Goal: Book appointment/travel/reservation: Book appointment/travel/reservation

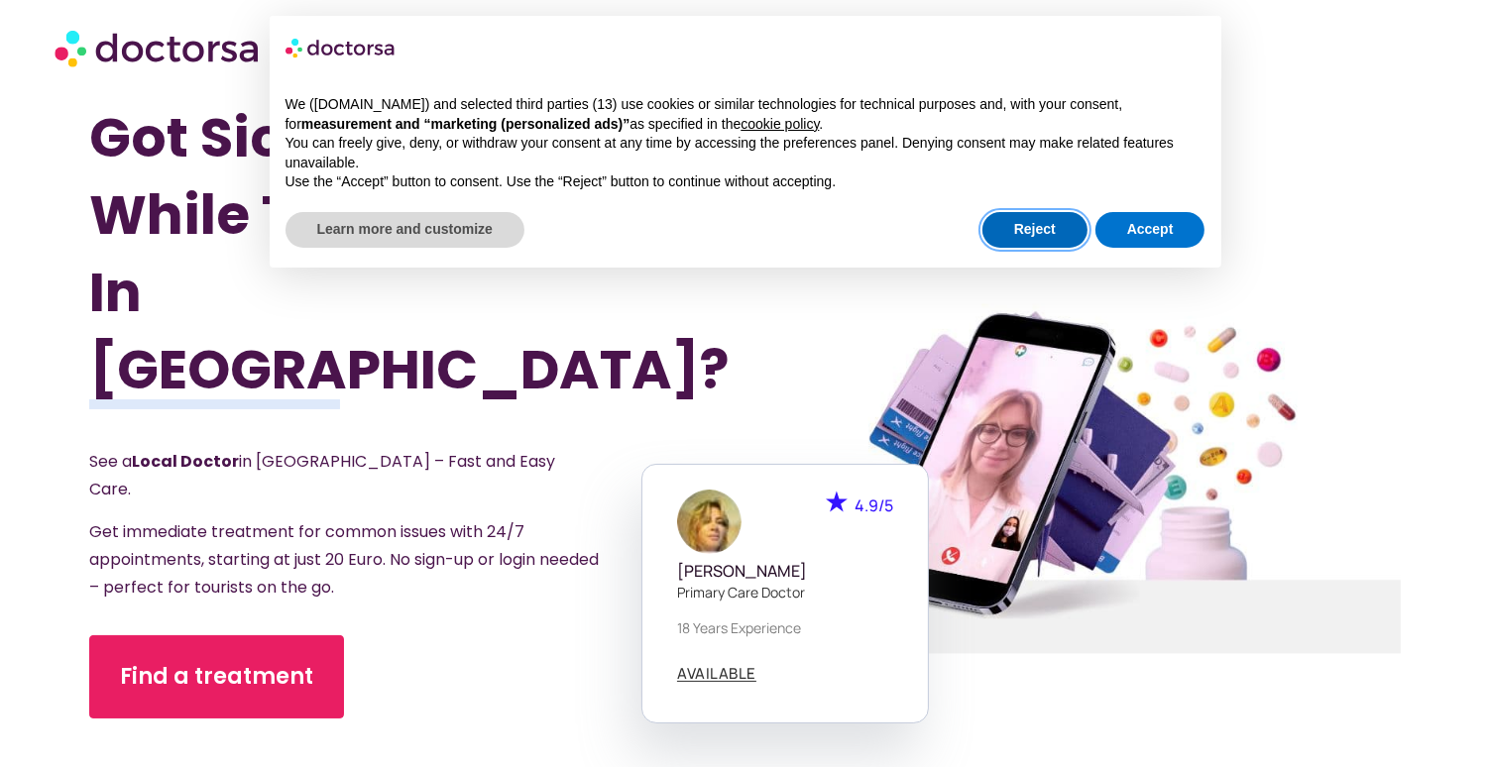
click at [1023, 221] on button "Reject" at bounding box center [1034, 230] width 105 height 36
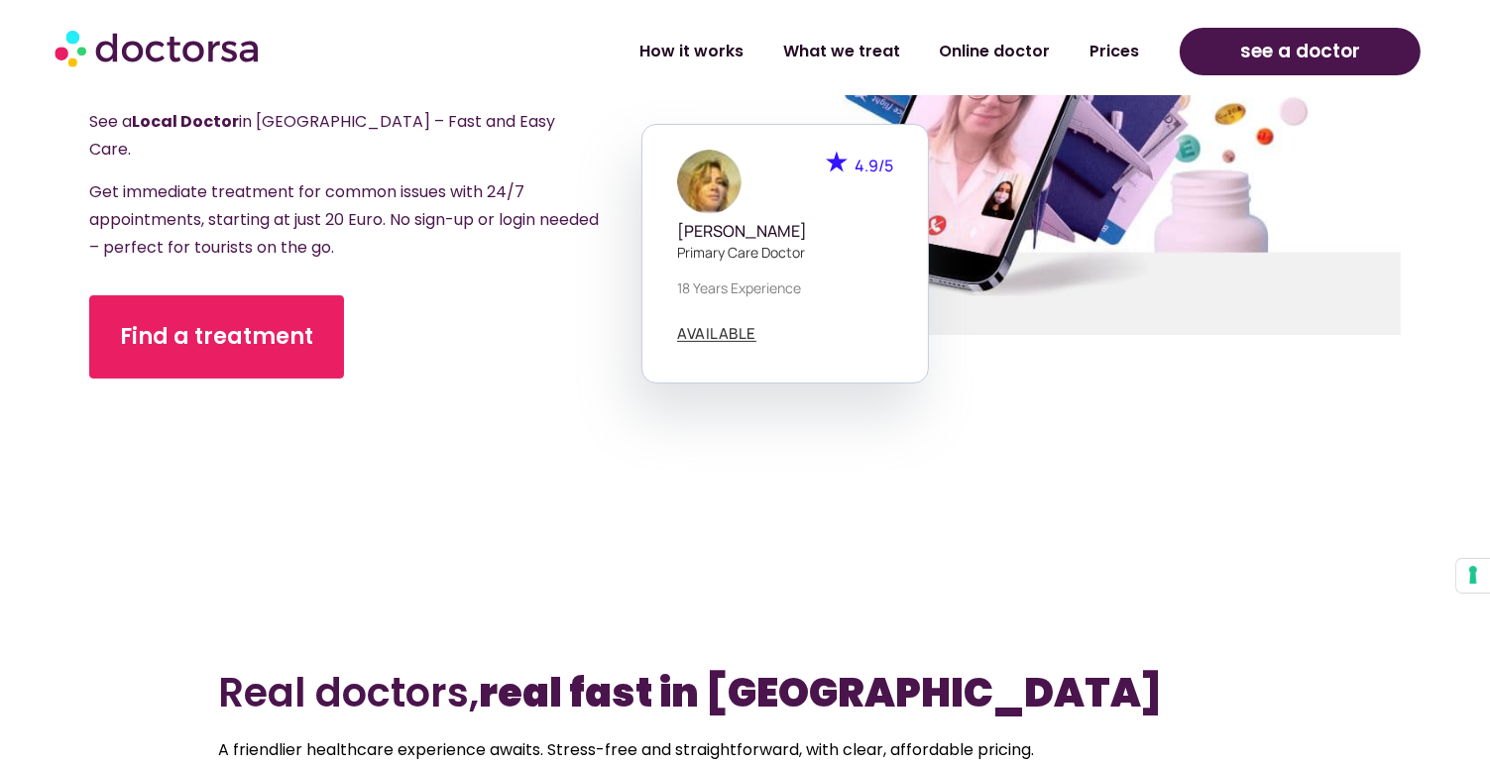
scroll to position [339, 0]
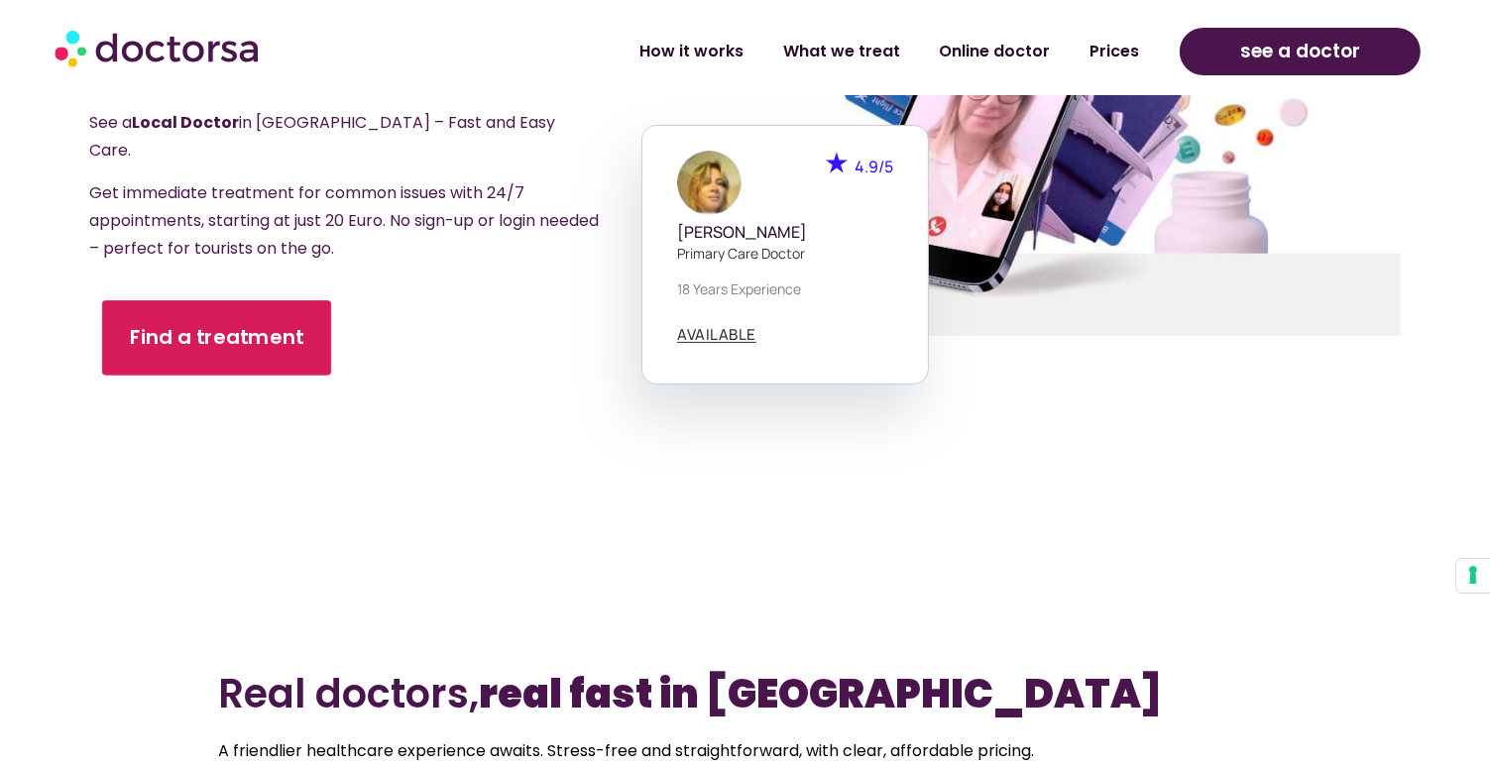
click at [238, 324] on span "Find a treatment" at bounding box center [217, 338] width 174 height 29
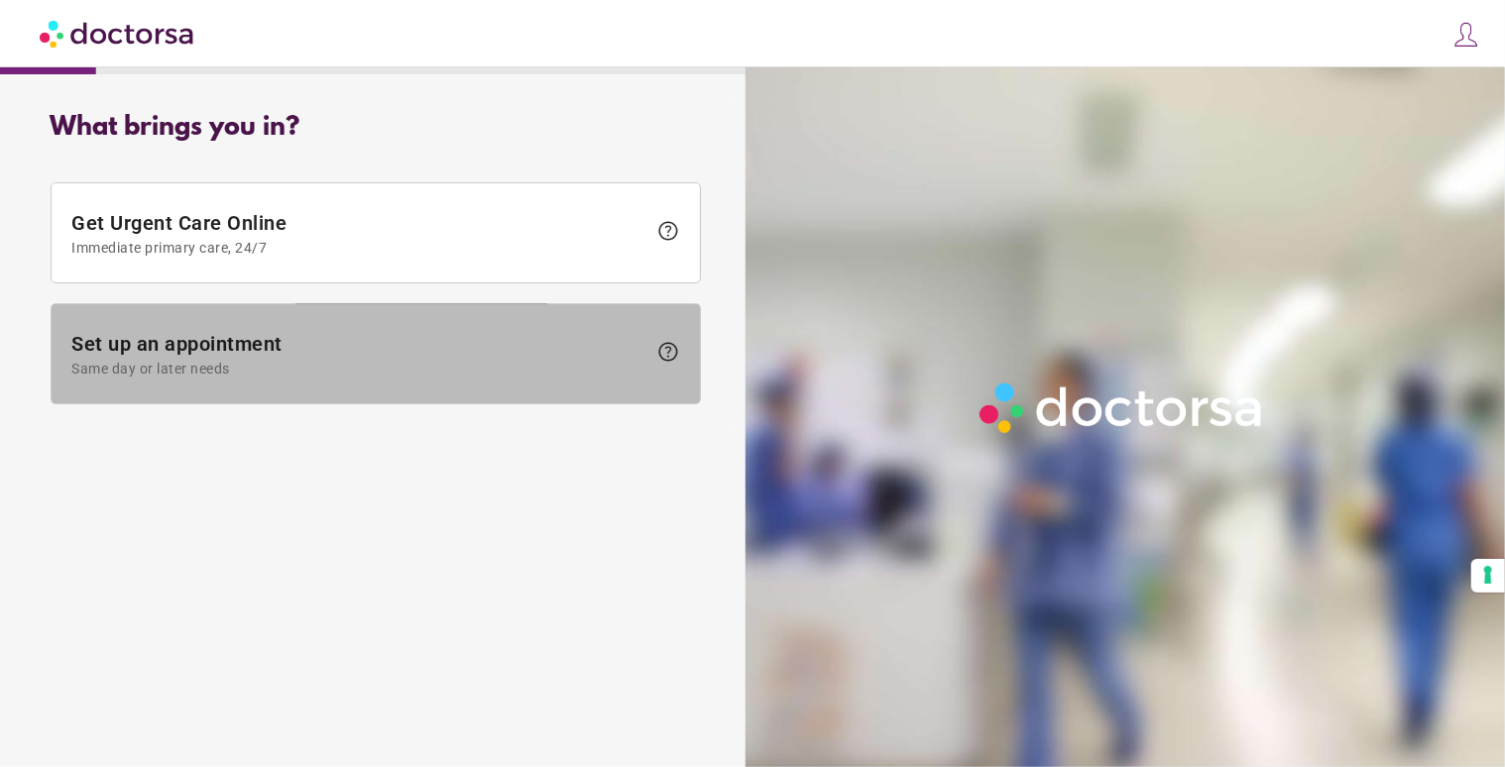
click at [357, 370] on span "Same day or later needs" at bounding box center [358, 369] width 575 height 16
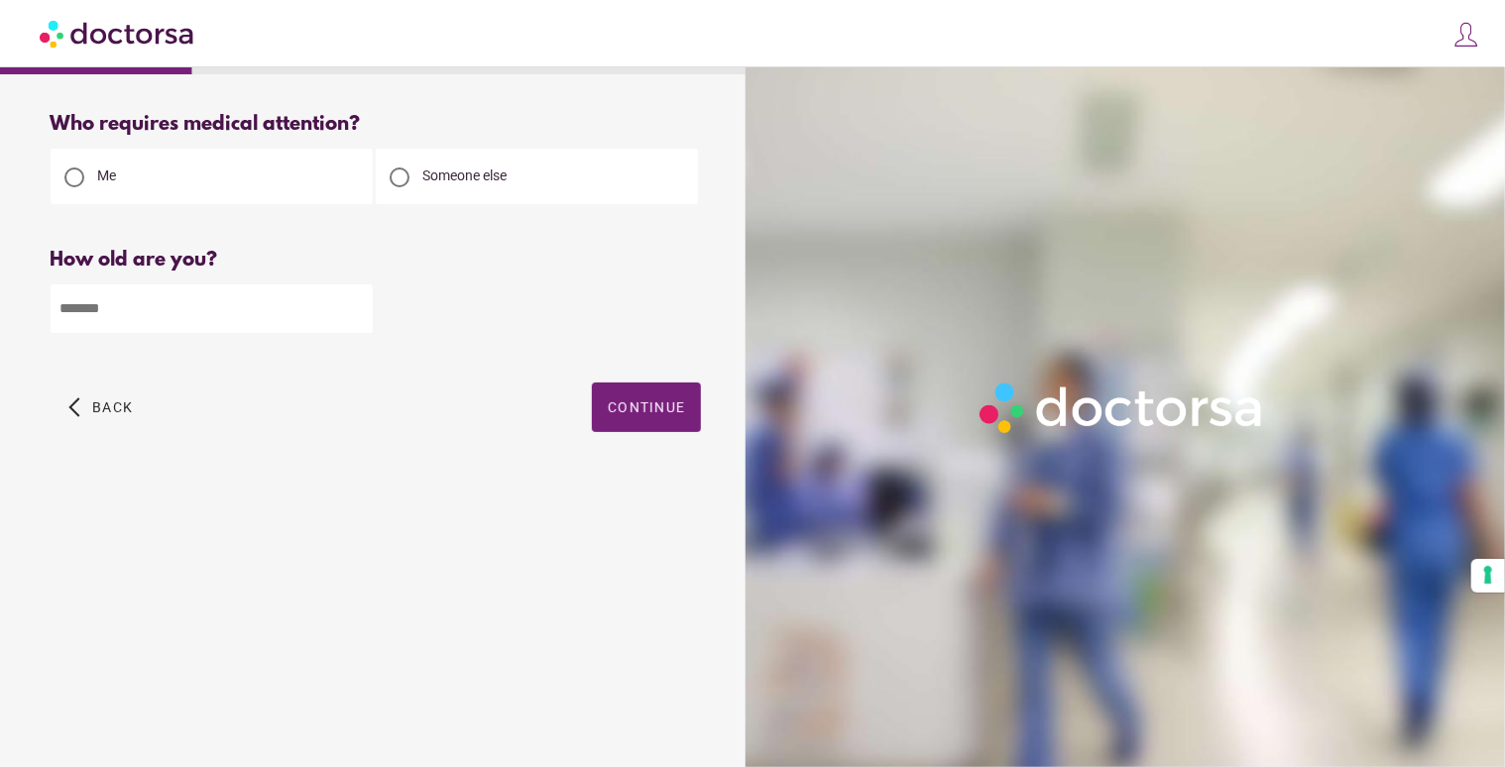
click at [227, 326] on input "number" at bounding box center [212, 309] width 322 height 49
type input "**"
click at [634, 393] on span "button" at bounding box center [646, 408] width 109 height 50
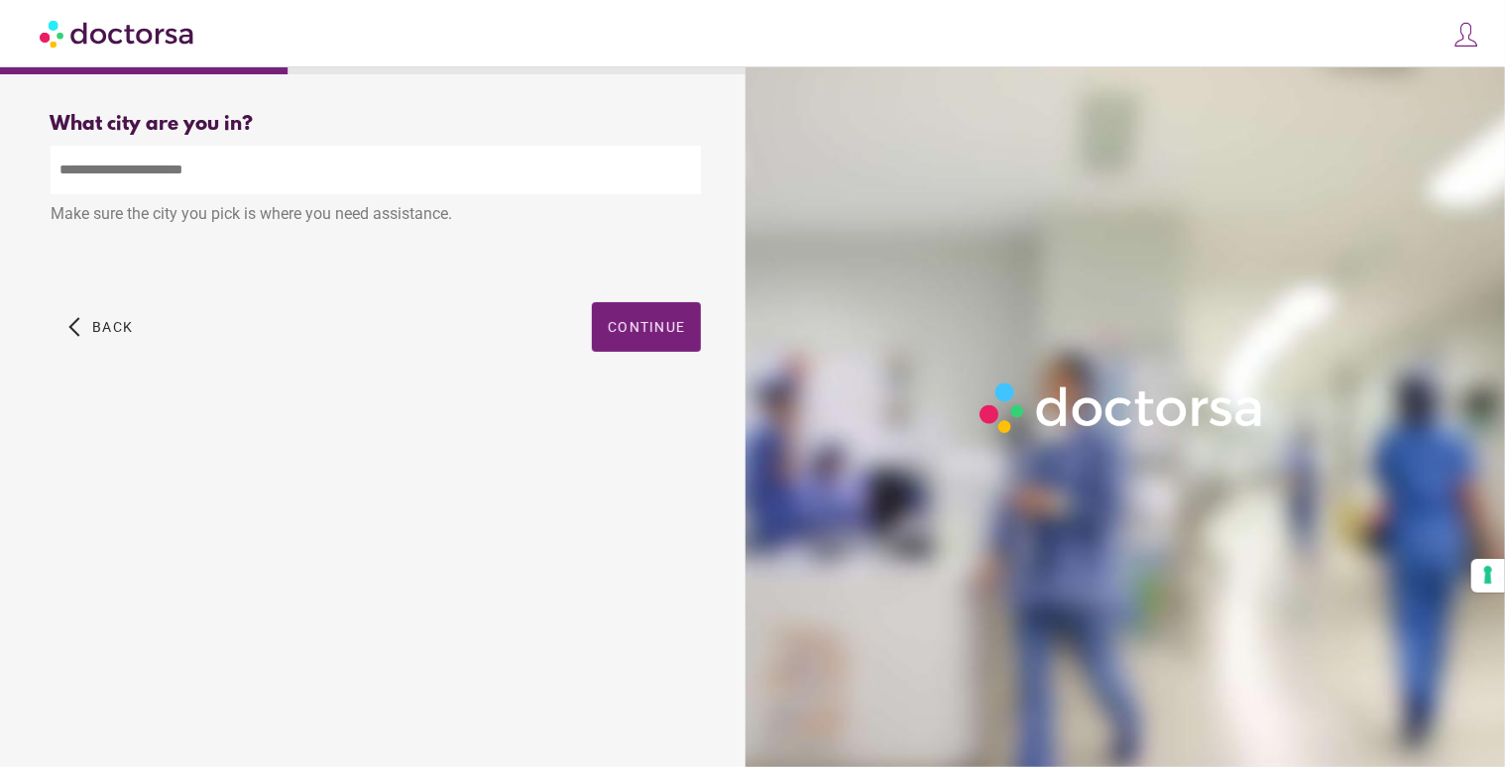
click at [365, 167] on input "text" at bounding box center [376, 170] width 650 height 49
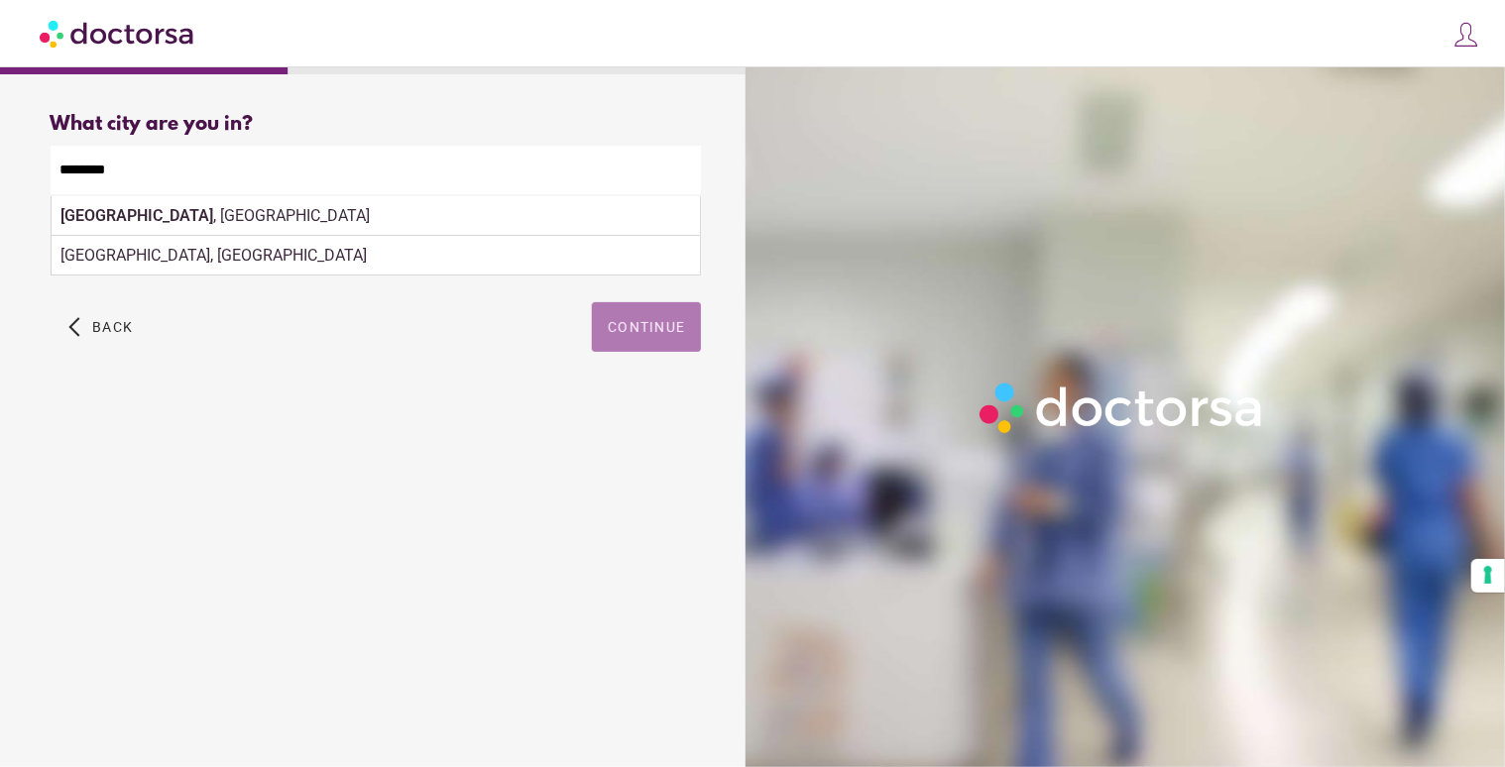
click at [654, 324] on span "Continue" at bounding box center [646, 327] width 77 height 16
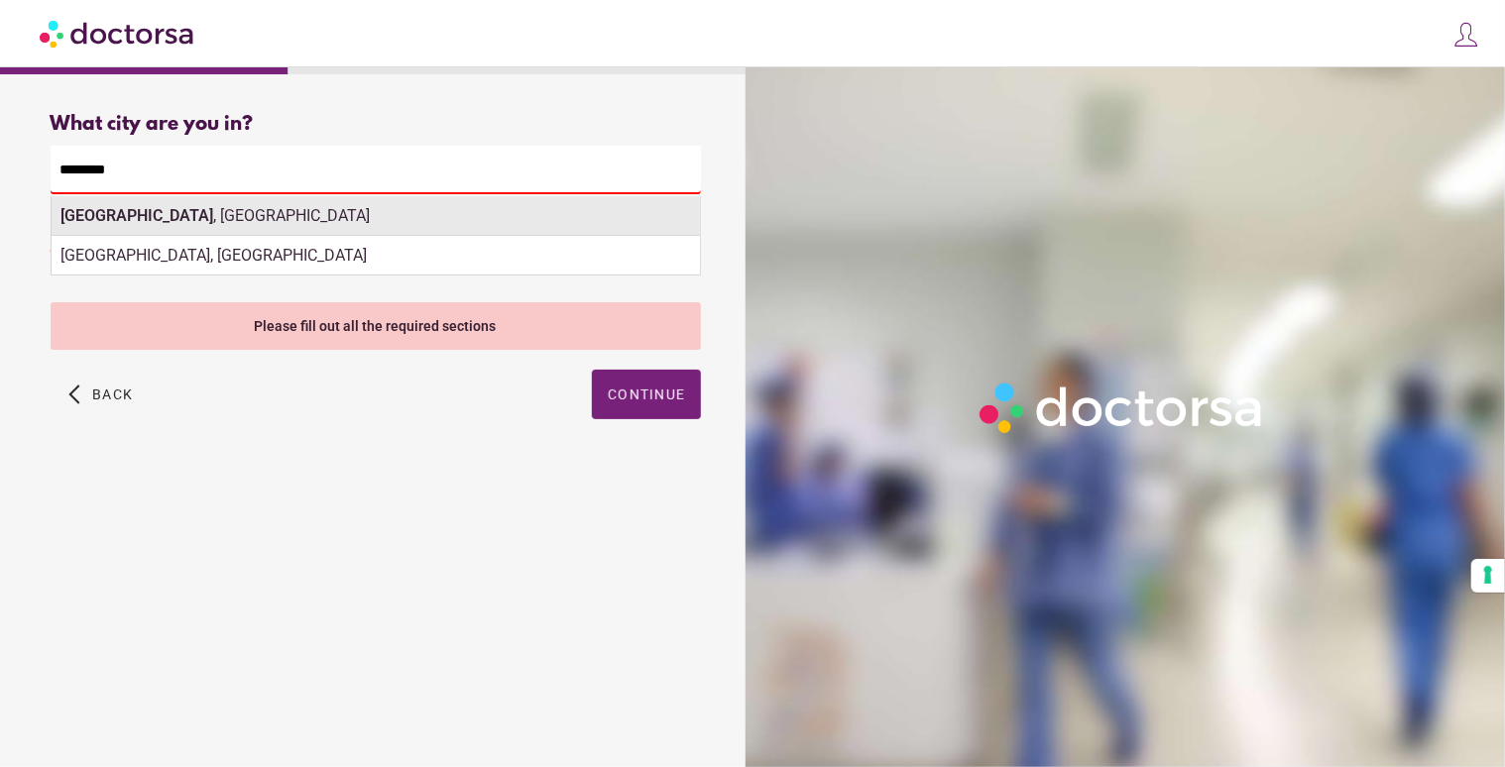
click at [258, 221] on div "Roosdaal , Belgium" at bounding box center [376, 216] width 648 height 40
type input "**********"
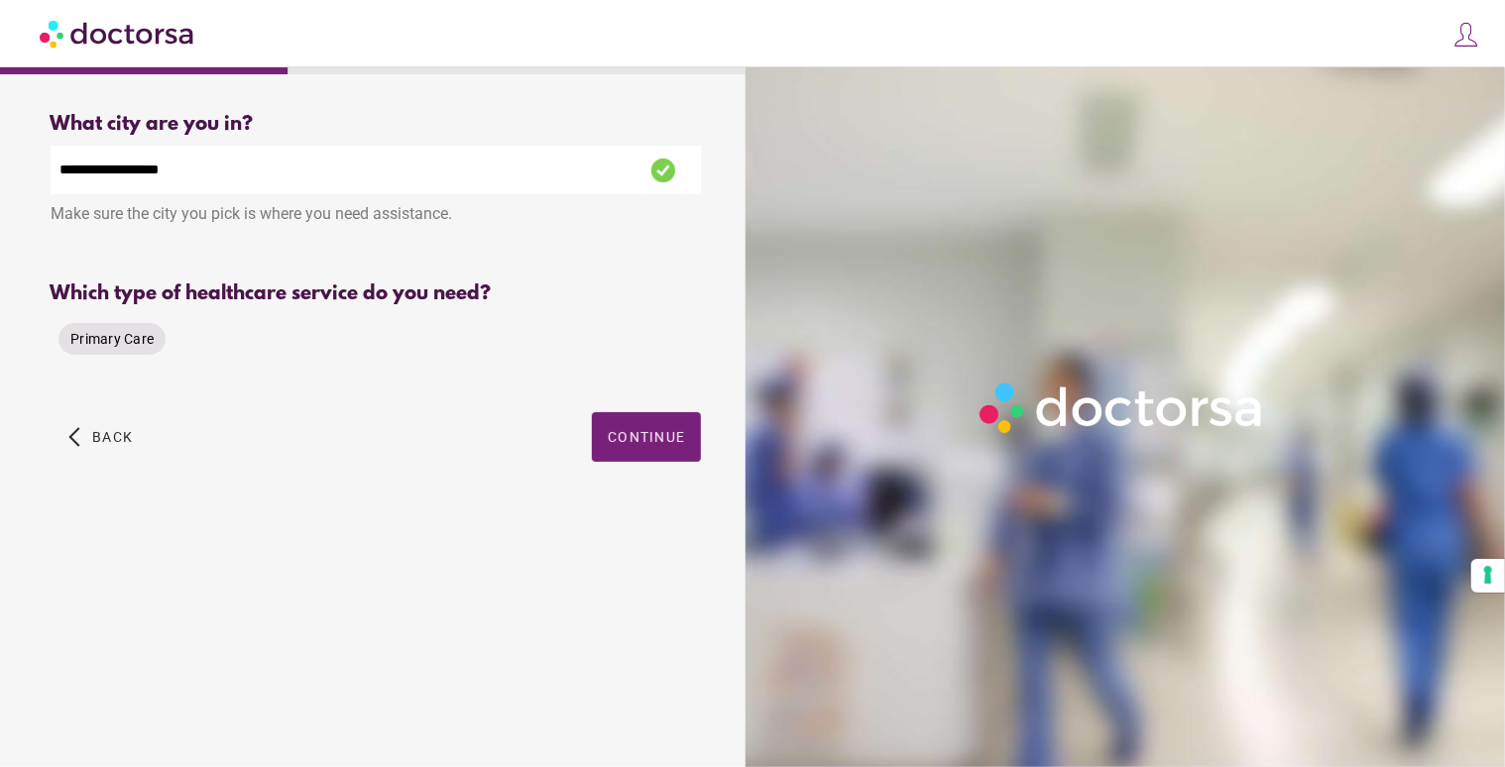
click at [115, 349] on span "Primary Care" at bounding box center [111, 339] width 83 height 20
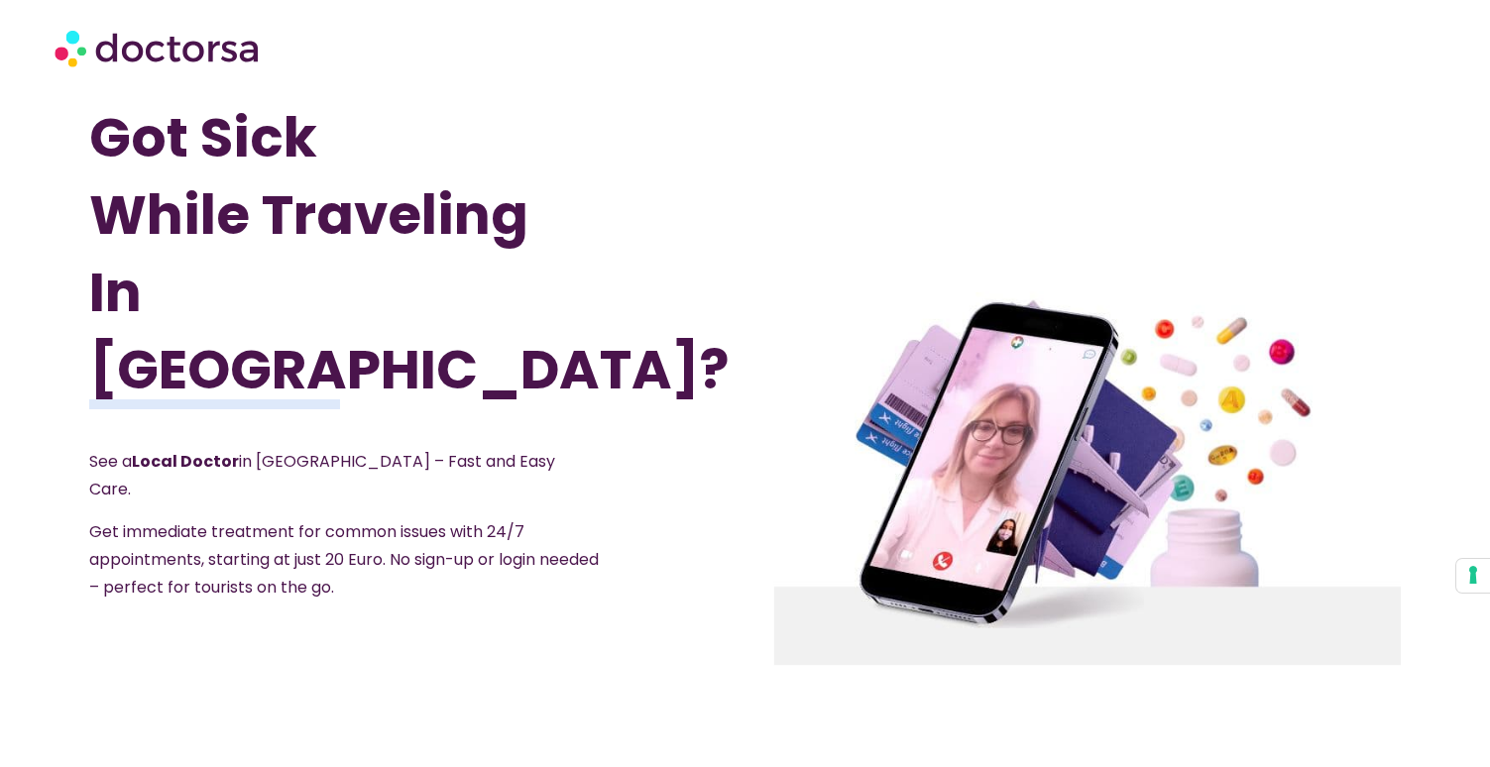
scroll to position [184, 0]
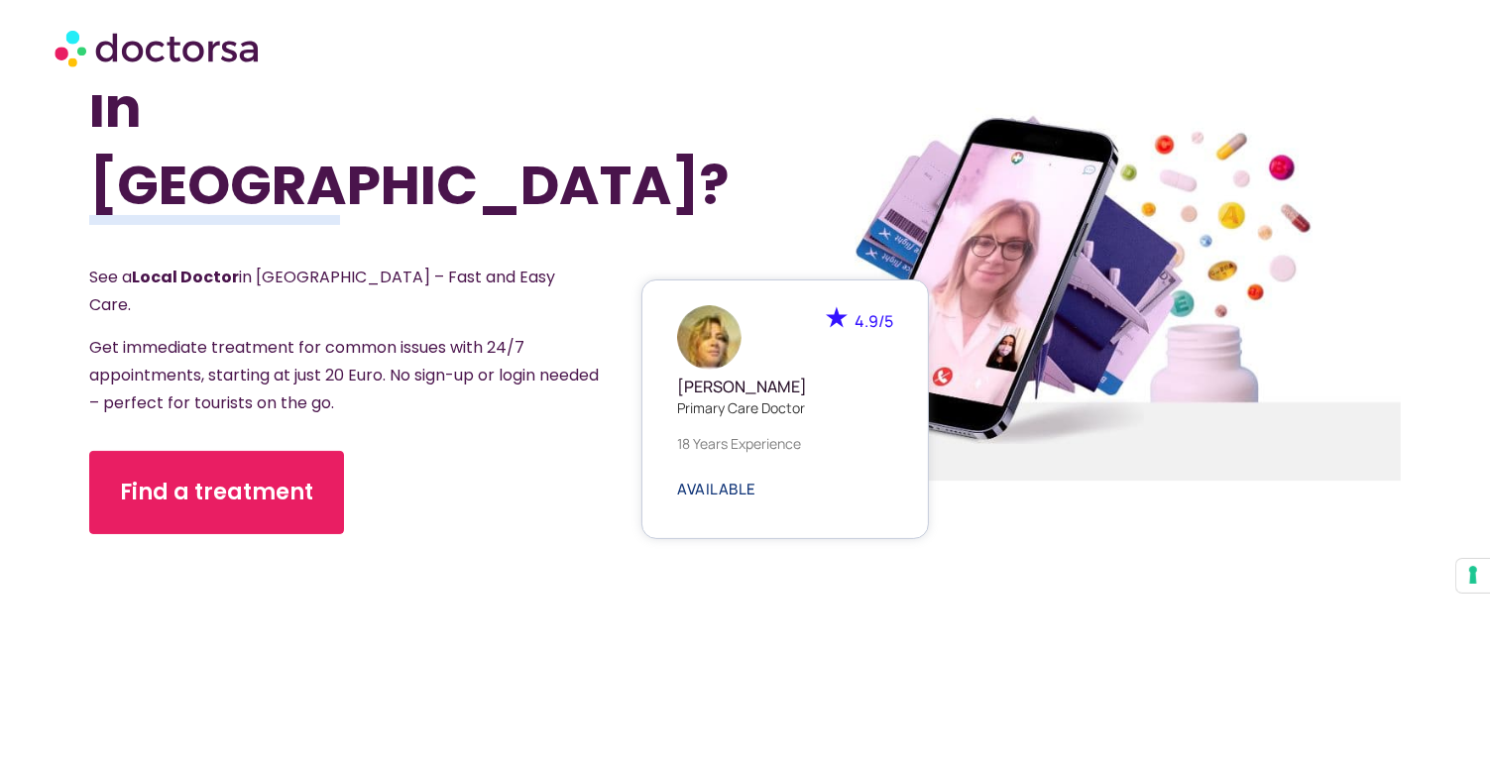
click at [717, 496] on span "AVAILABLE" at bounding box center [716, 489] width 79 height 15
click at [706, 346] on img at bounding box center [709, 337] width 64 height 64
click at [730, 493] on span "AVAILABLE" at bounding box center [716, 489] width 79 height 15
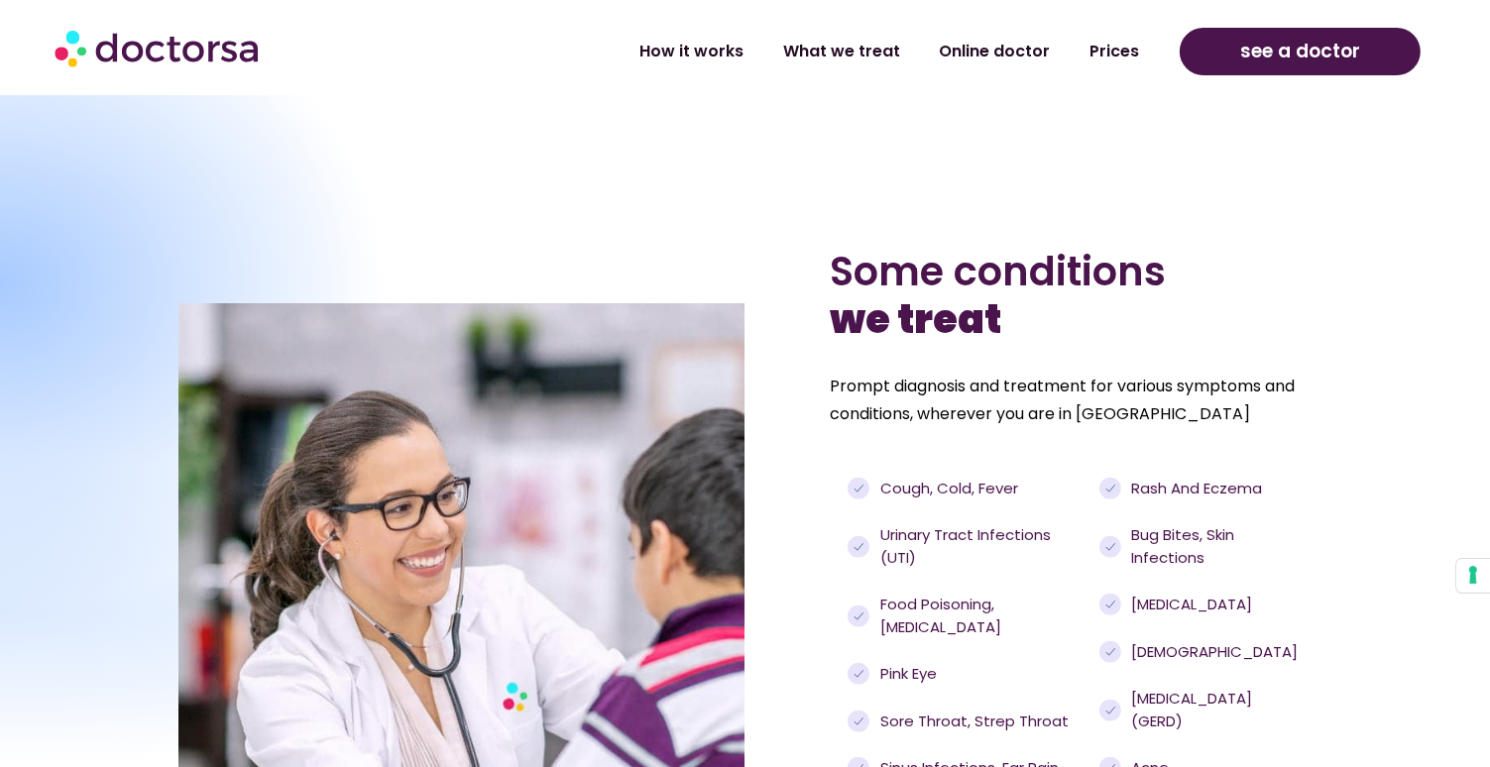
scroll to position [1376, 0]
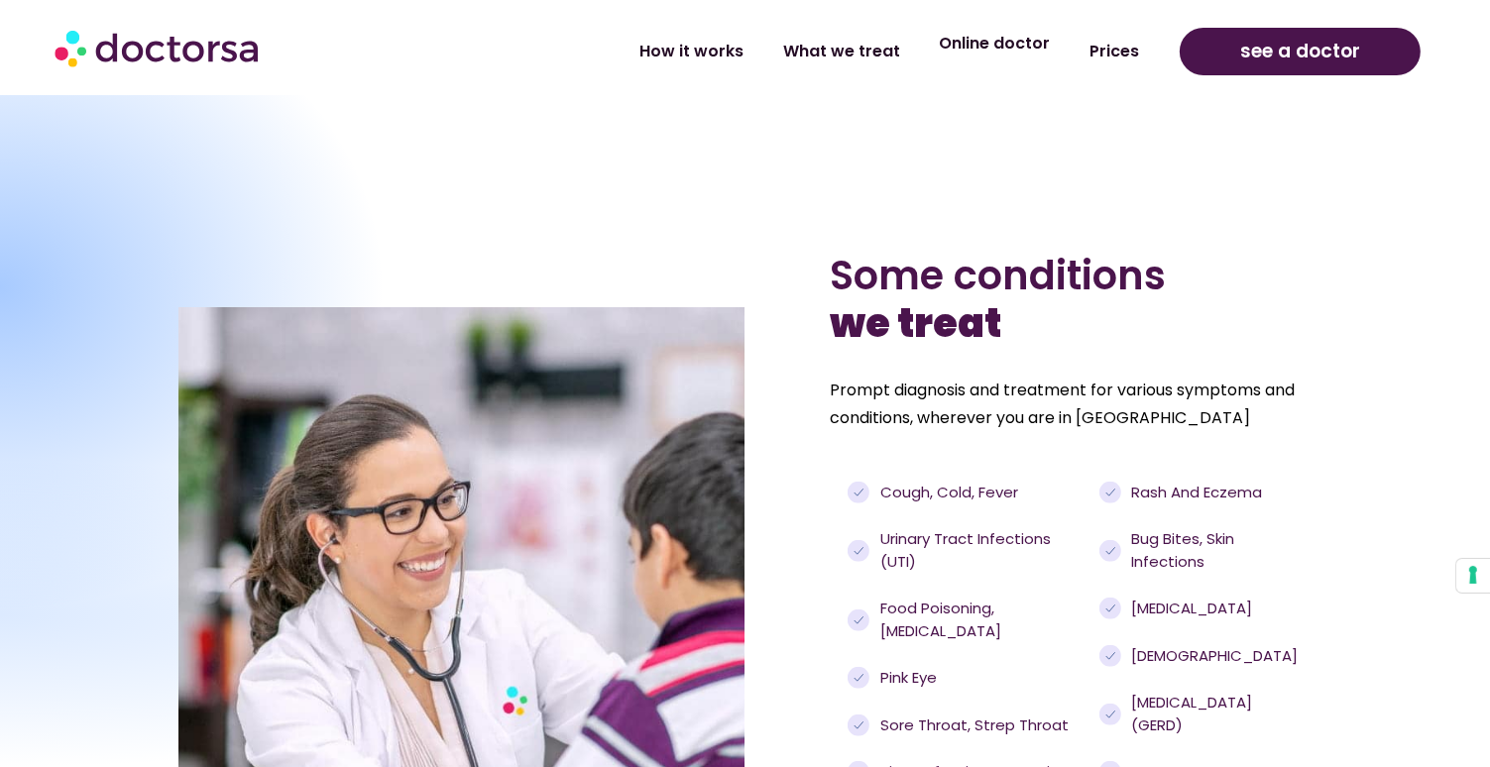
click at [1019, 45] on link "Online doctor" at bounding box center [995, 44] width 151 height 46
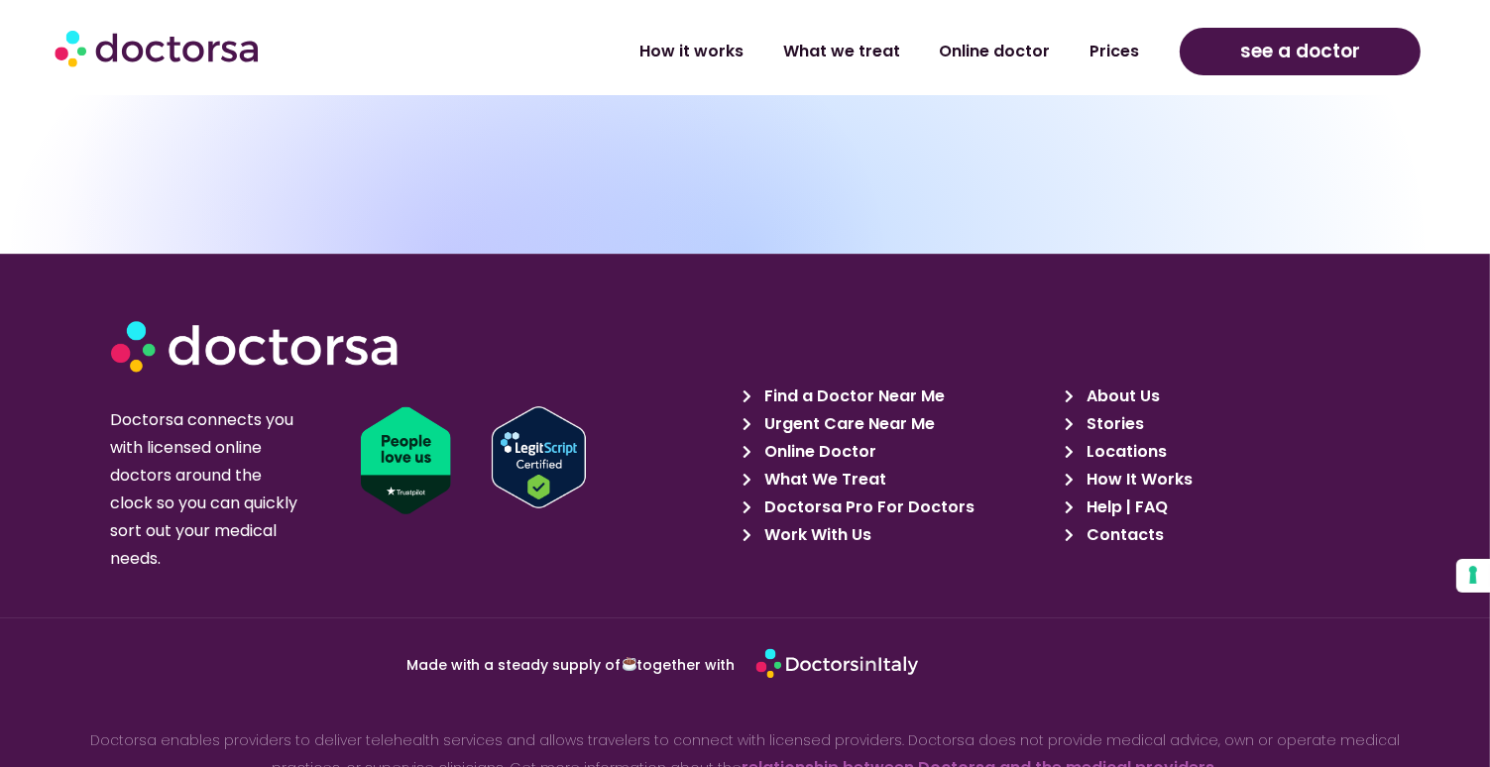
scroll to position [6111, 0]
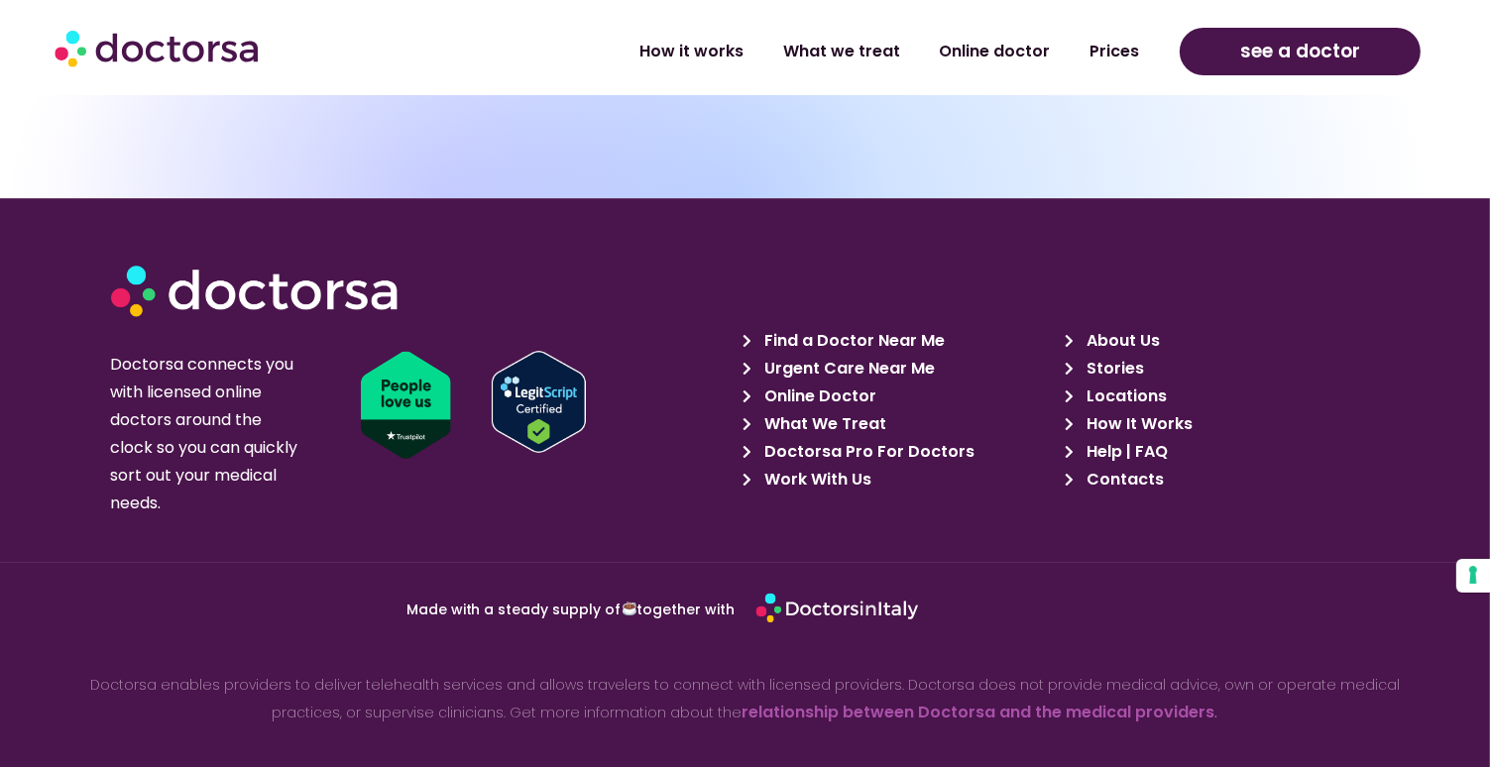
click at [821, 327] on span "Find a Doctor Near Me" at bounding box center [852, 341] width 185 height 28
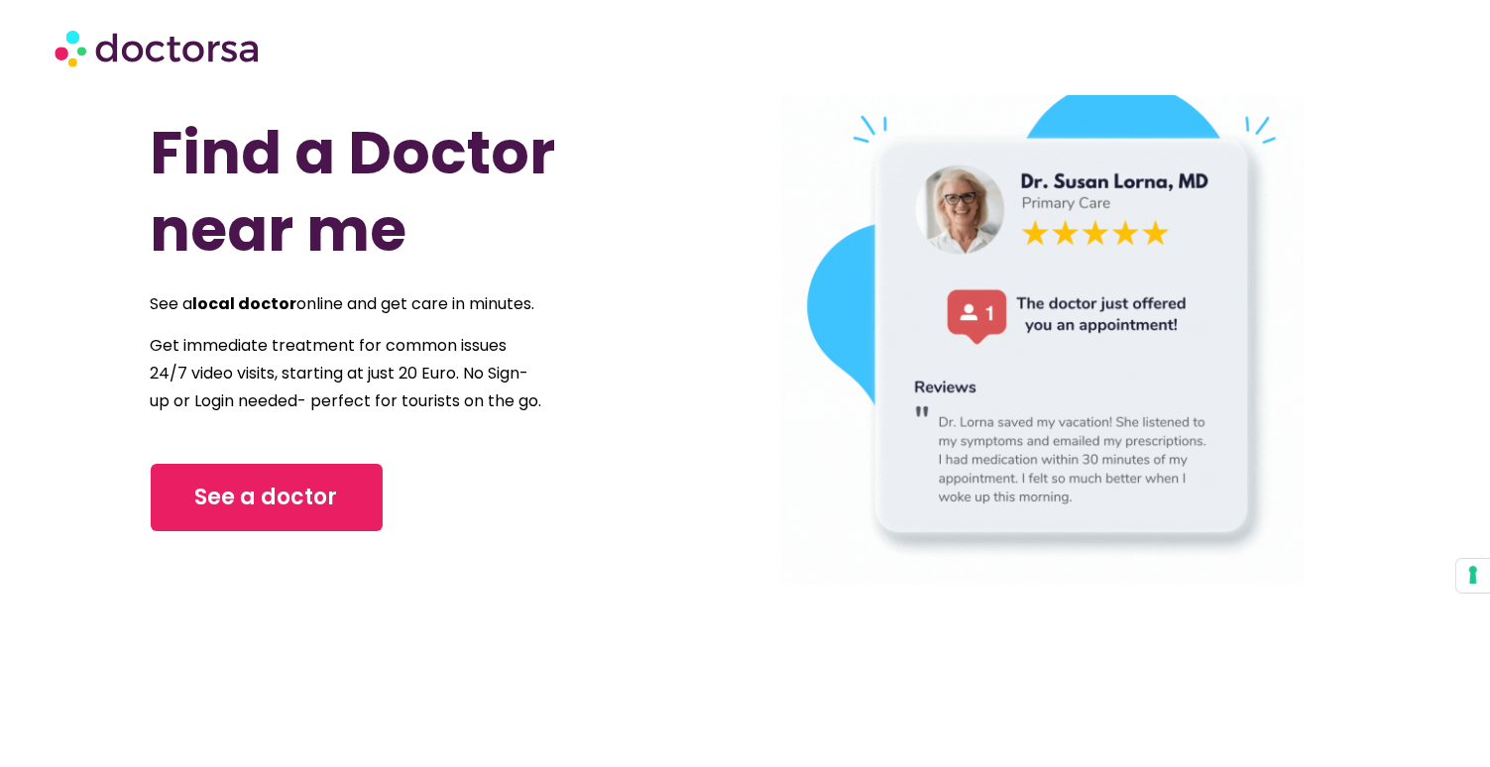
scroll to position [55, 0]
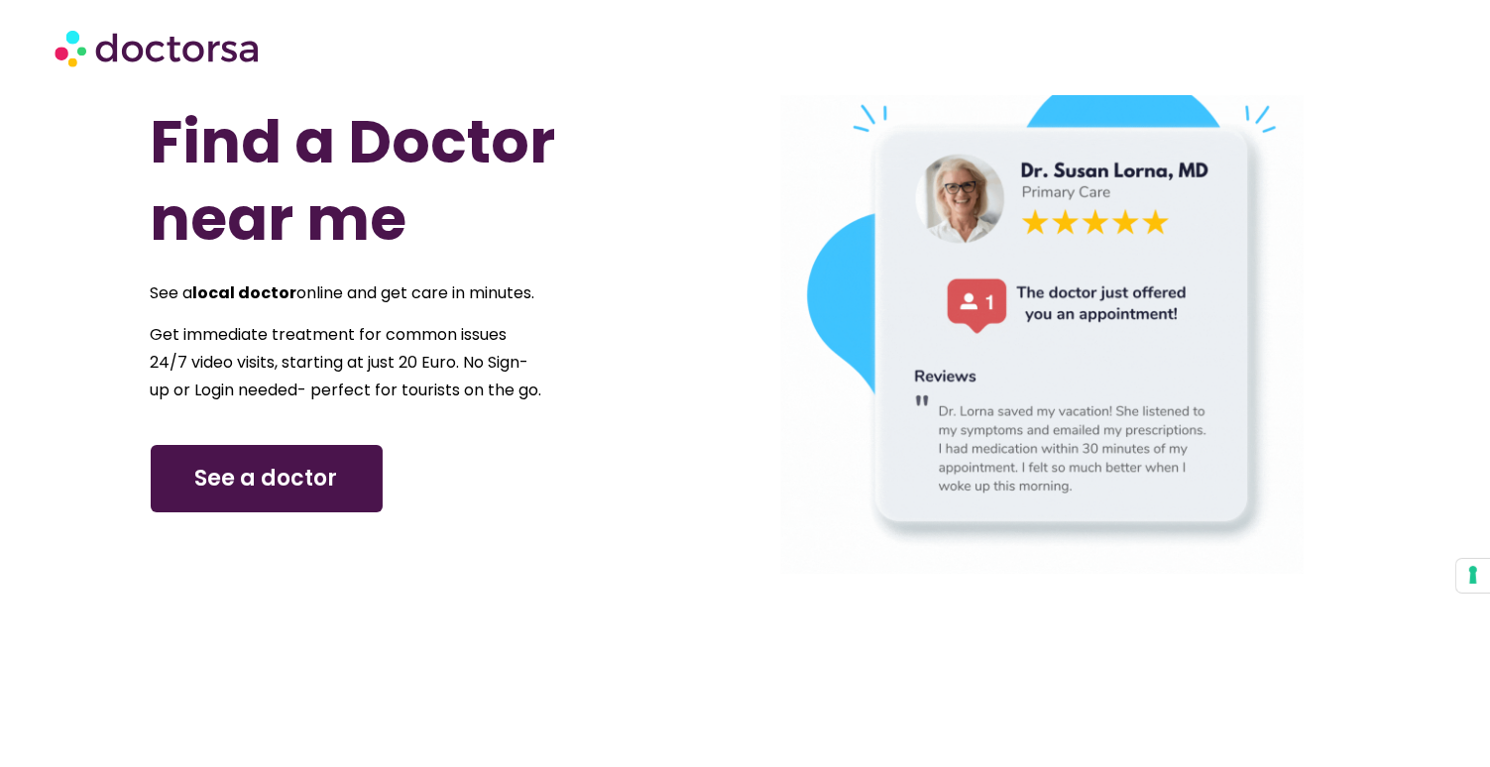
click at [308, 495] on span "See a doctor" at bounding box center [266, 479] width 143 height 32
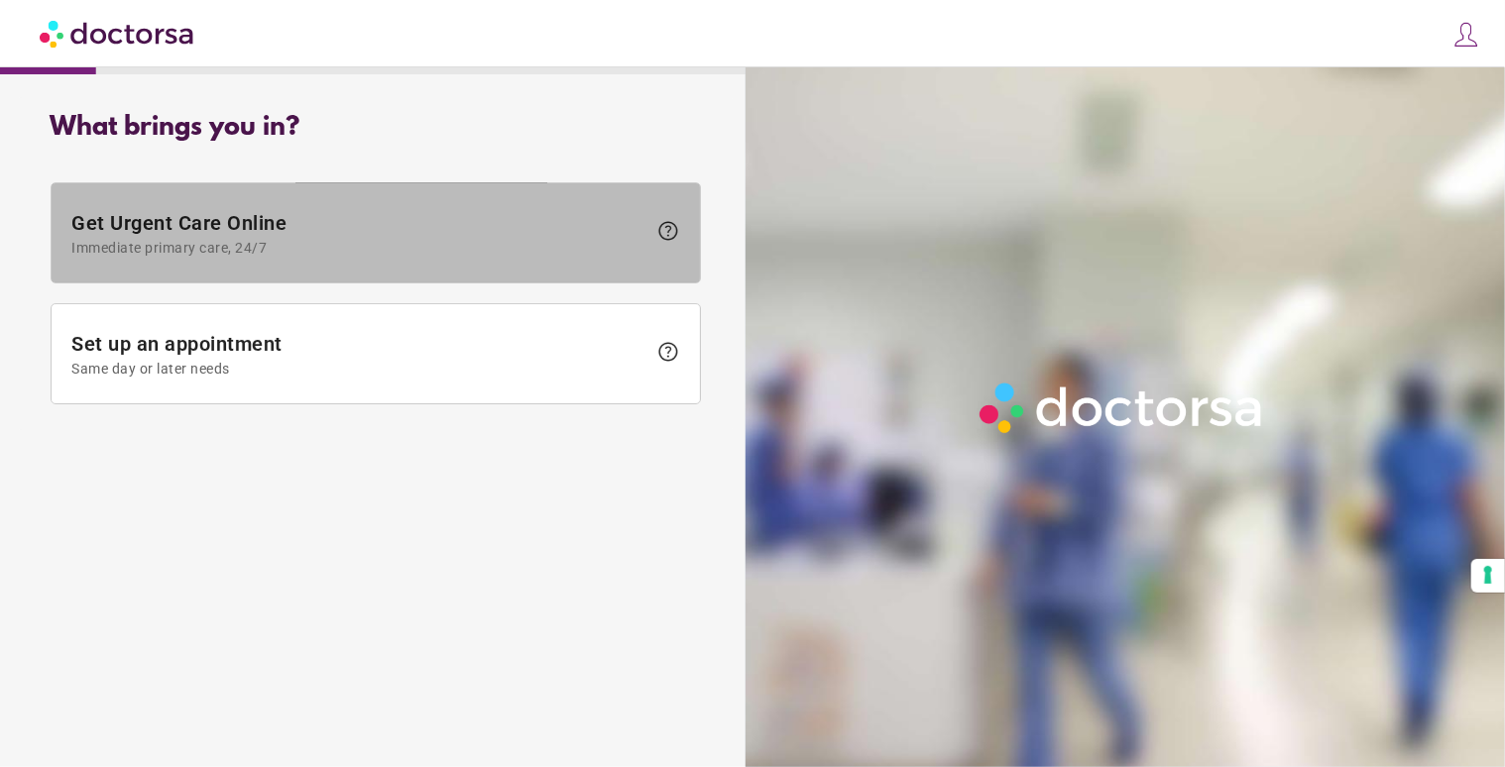
click at [417, 258] on span at bounding box center [376, 232] width 648 height 99
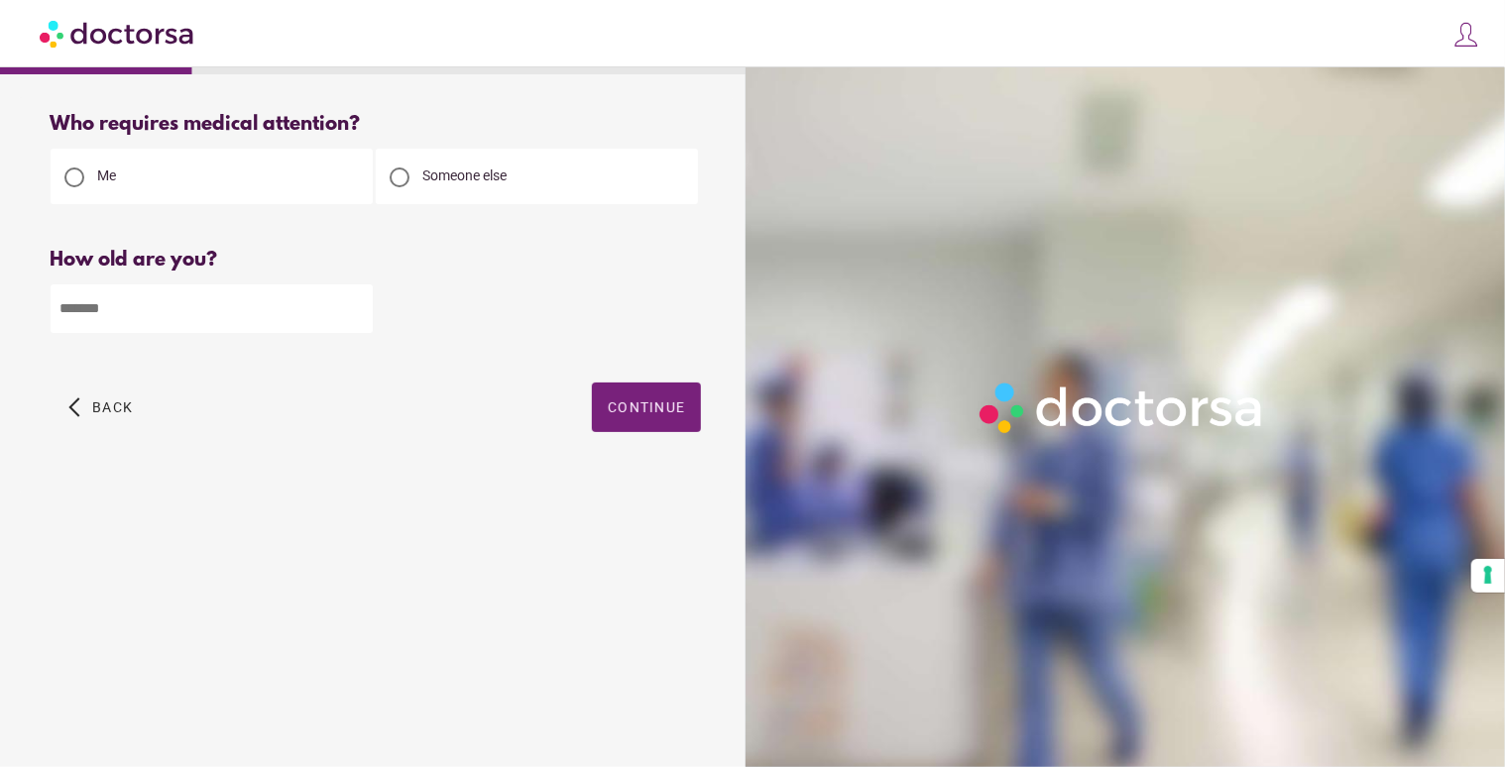
click at [400, 180] on div at bounding box center [400, 178] width 20 height 20
click at [214, 318] on input "number" at bounding box center [212, 309] width 322 height 49
type input "**"
click at [635, 407] on span "Continue" at bounding box center [646, 408] width 77 height 16
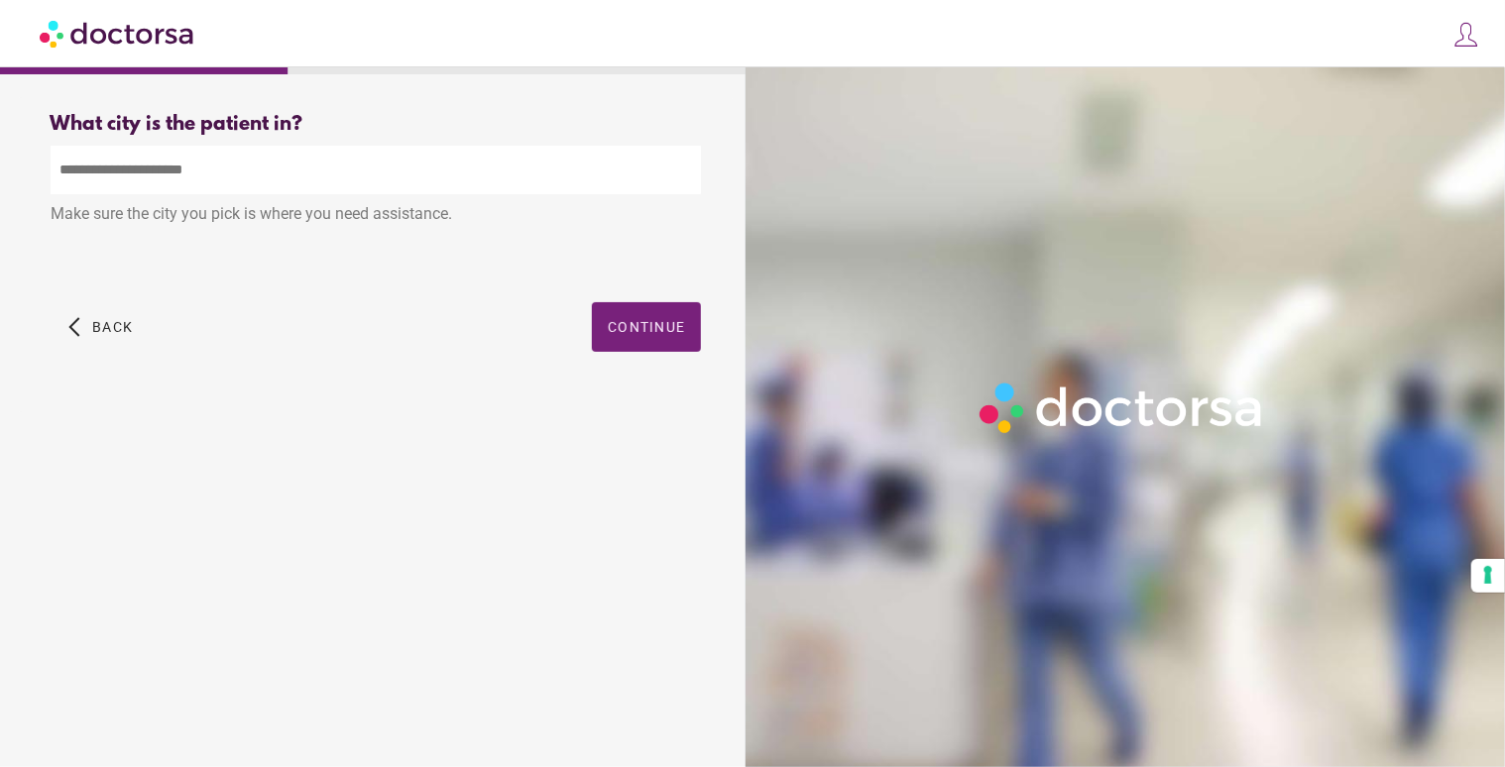
click at [385, 165] on input "text" at bounding box center [376, 170] width 650 height 49
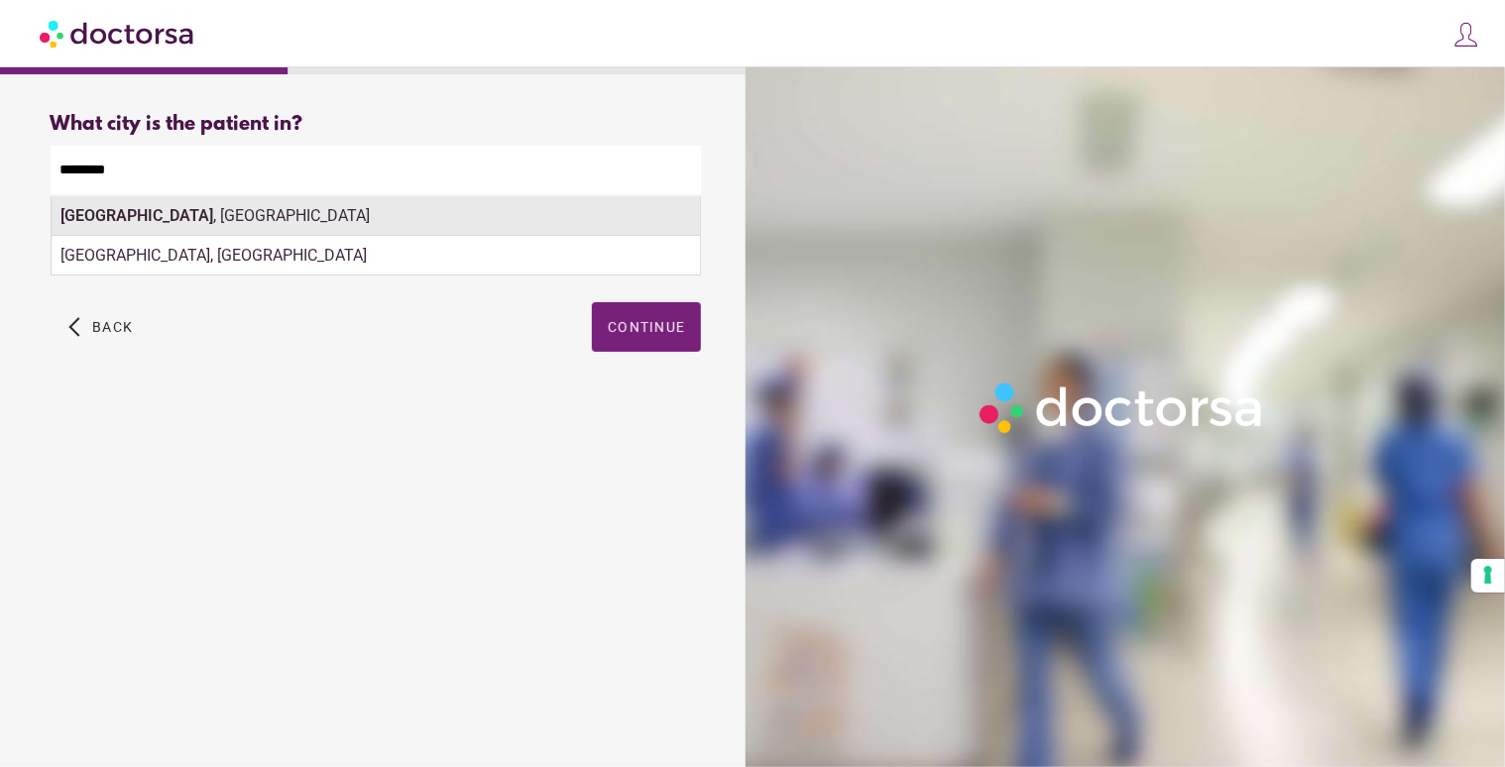
click at [215, 212] on div "Roosdaal , Belgium" at bounding box center [376, 216] width 648 height 40
type input "**********"
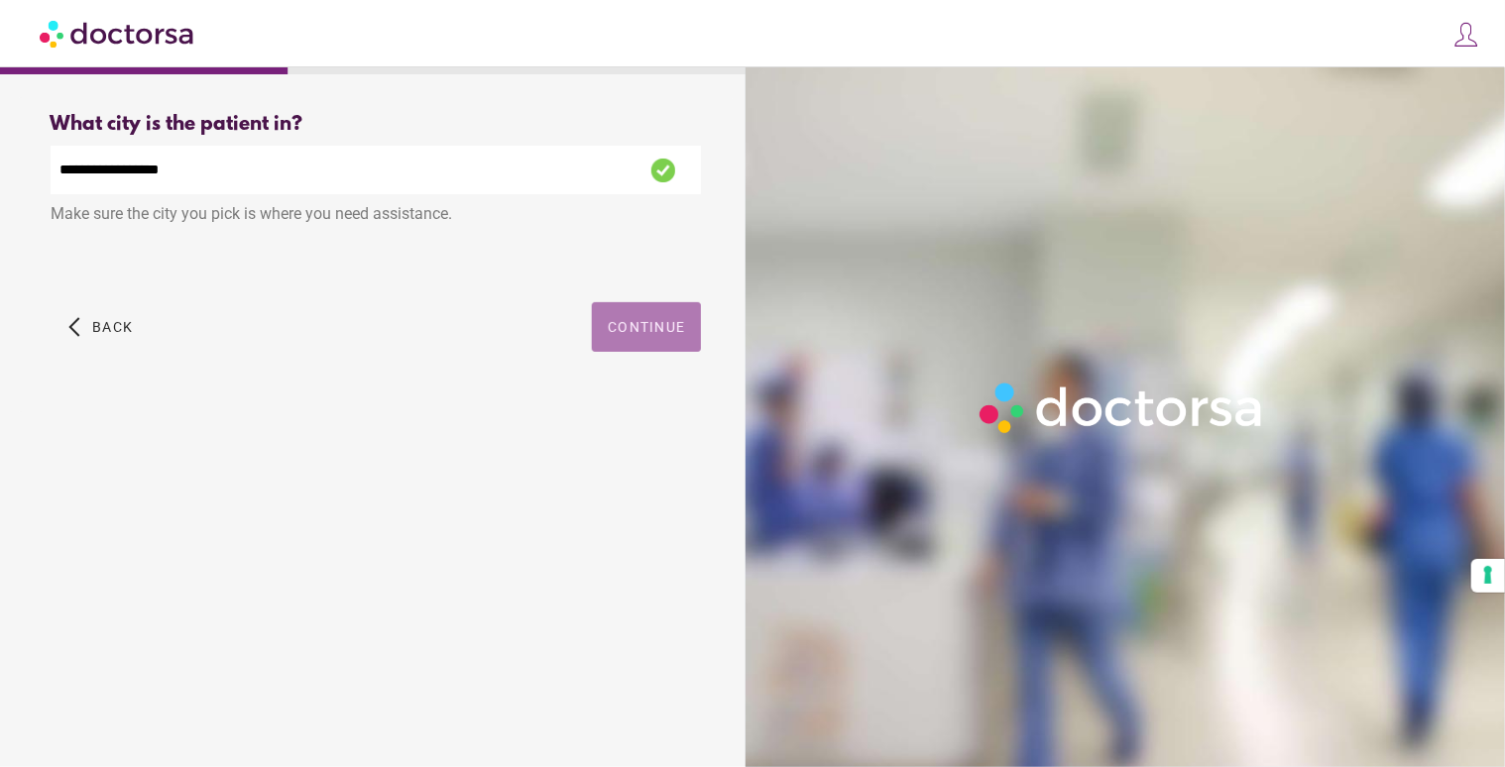
click at [638, 328] on span "Continue" at bounding box center [646, 327] width 77 height 16
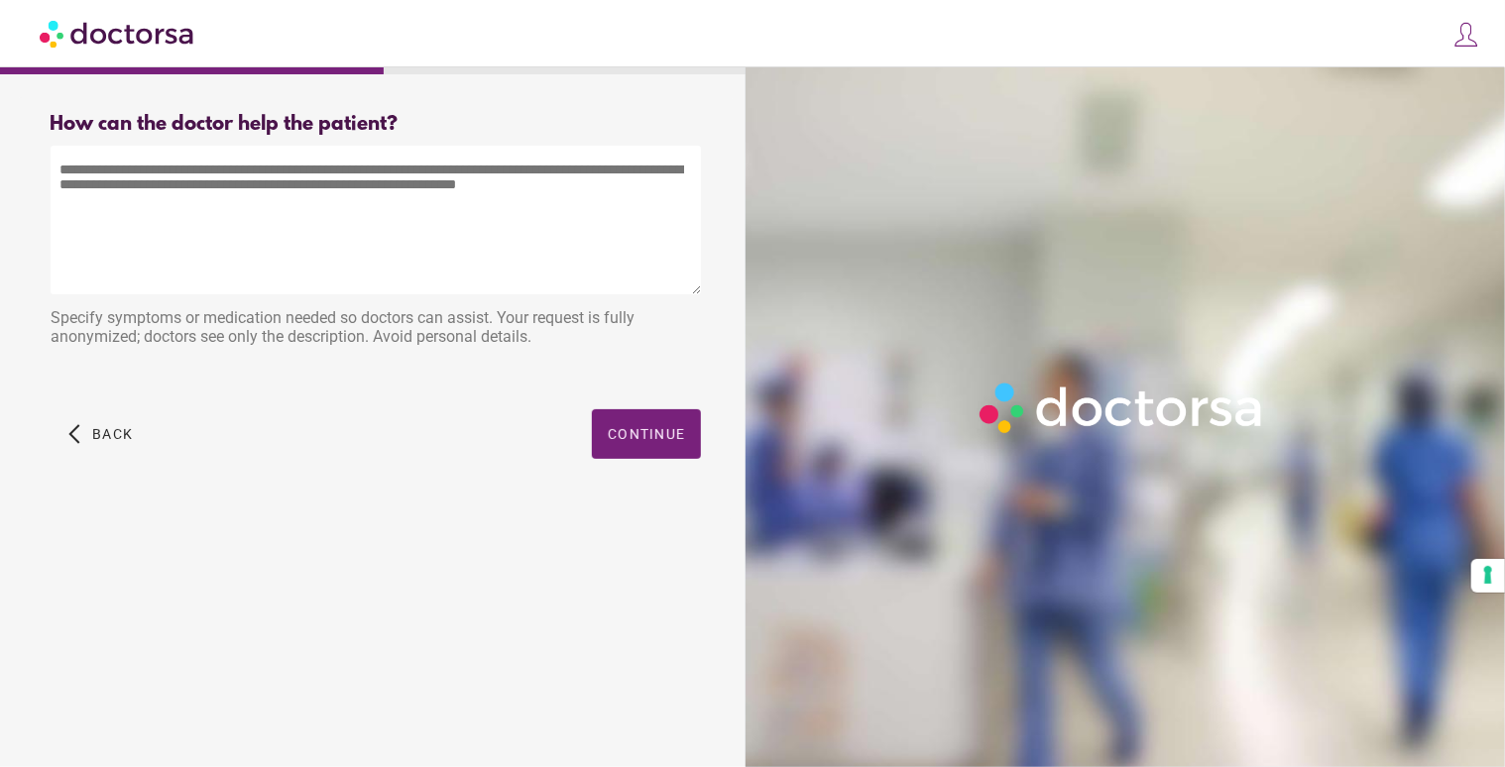
click at [293, 183] on textarea at bounding box center [376, 220] width 650 height 149
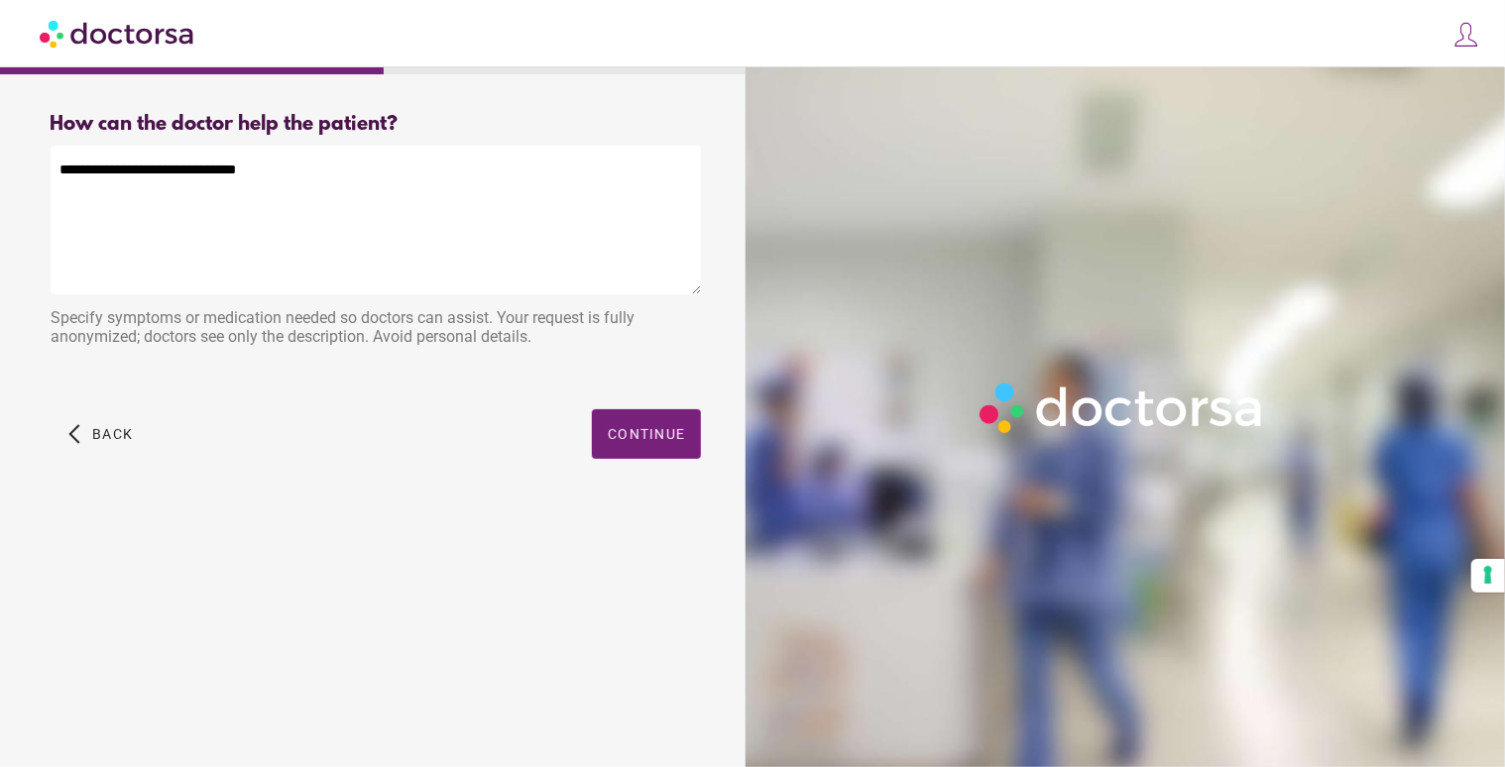
click at [324, 186] on textarea "**********" at bounding box center [376, 220] width 650 height 149
type textarea "**********"
click at [636, 432] on span "Continue" at bounding box center [646, 434] width 77 height 16
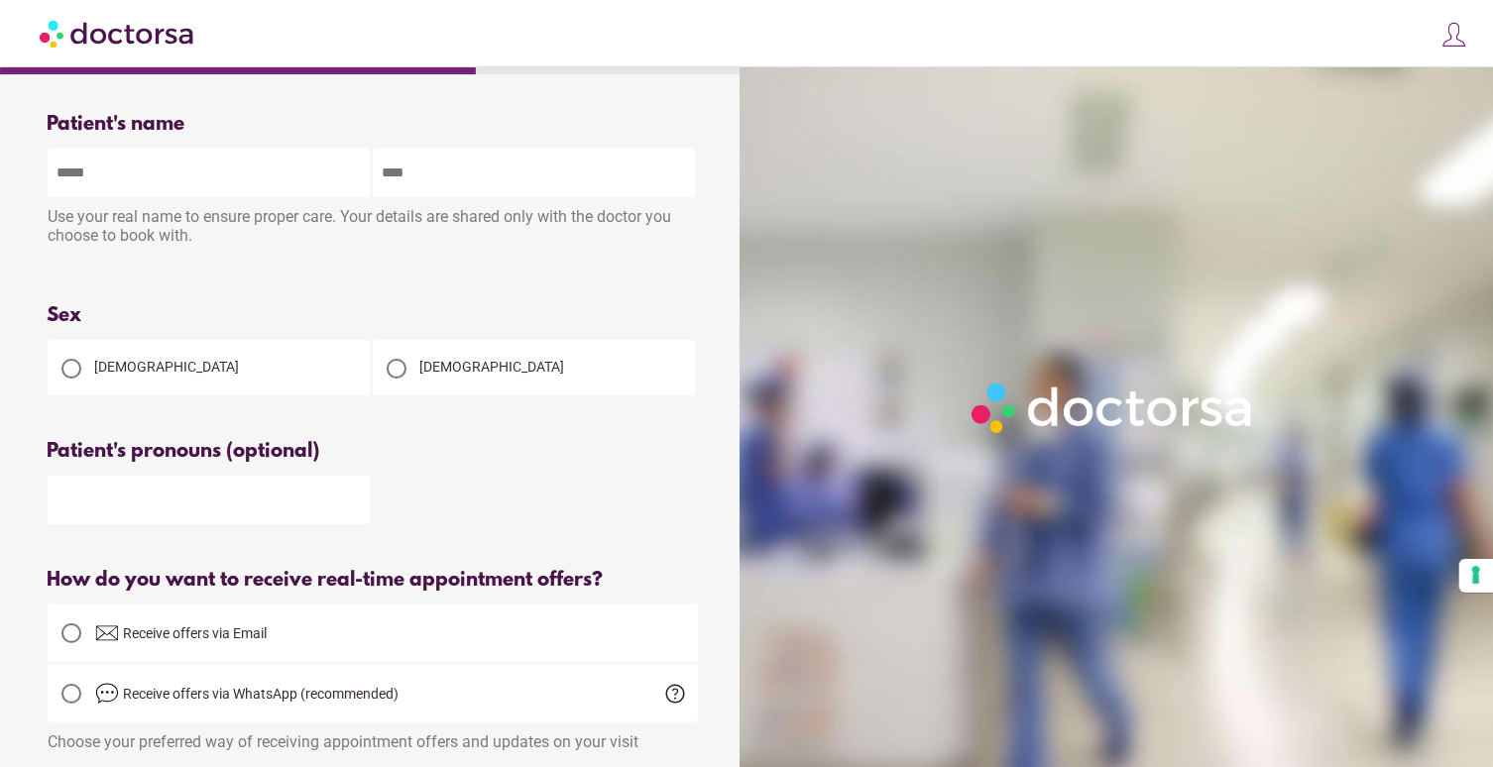
click at [72, 370] on div at bounding box center [71, 369] width 20 height 20
click at [138, 167] on input "text" at bounding box center [209, 173] width 322 height 49
type input "*"
type input "*********"
click at [409, 179] on input "text" at bounding box center [534, 173] width 322 height 49
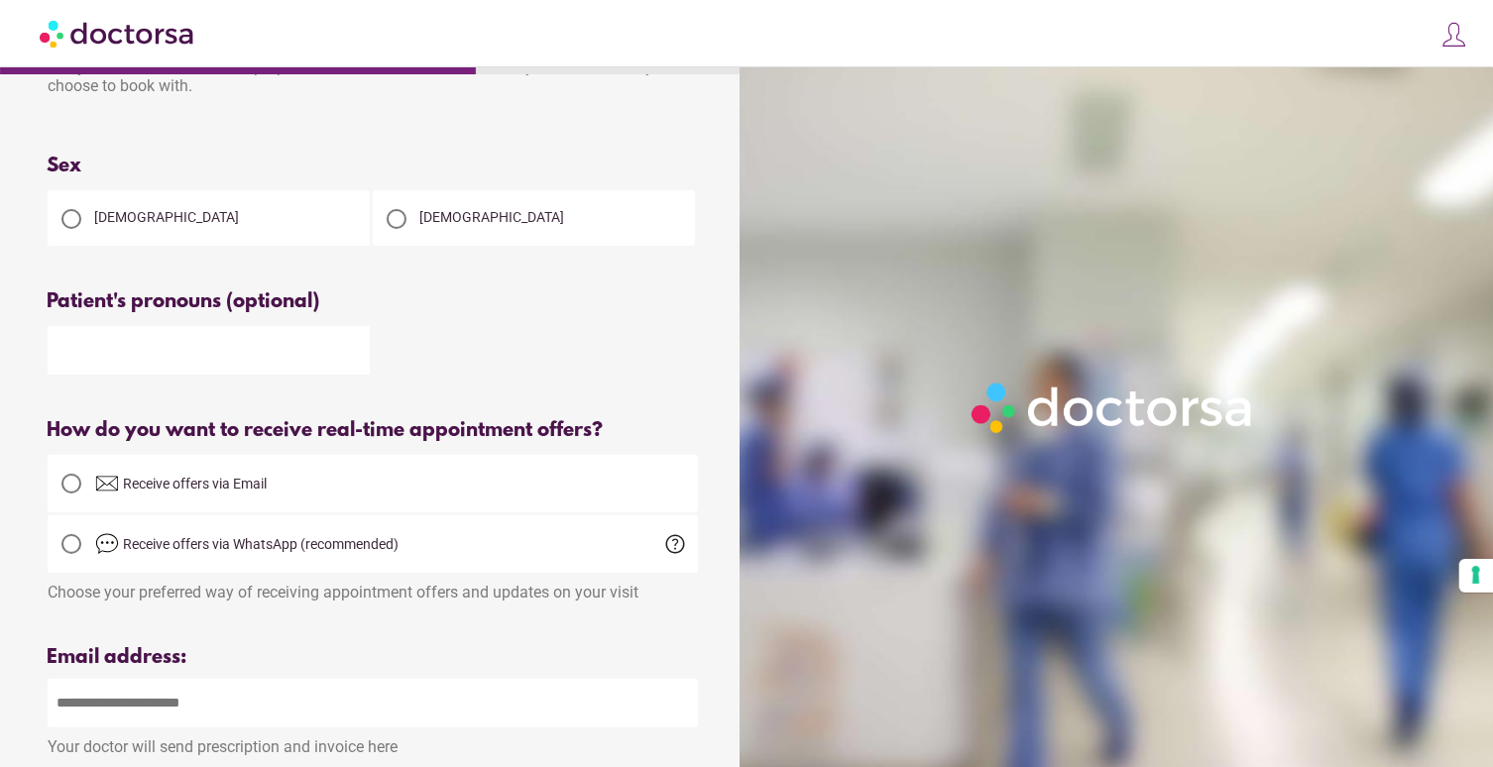
scroll to position [196, 0]
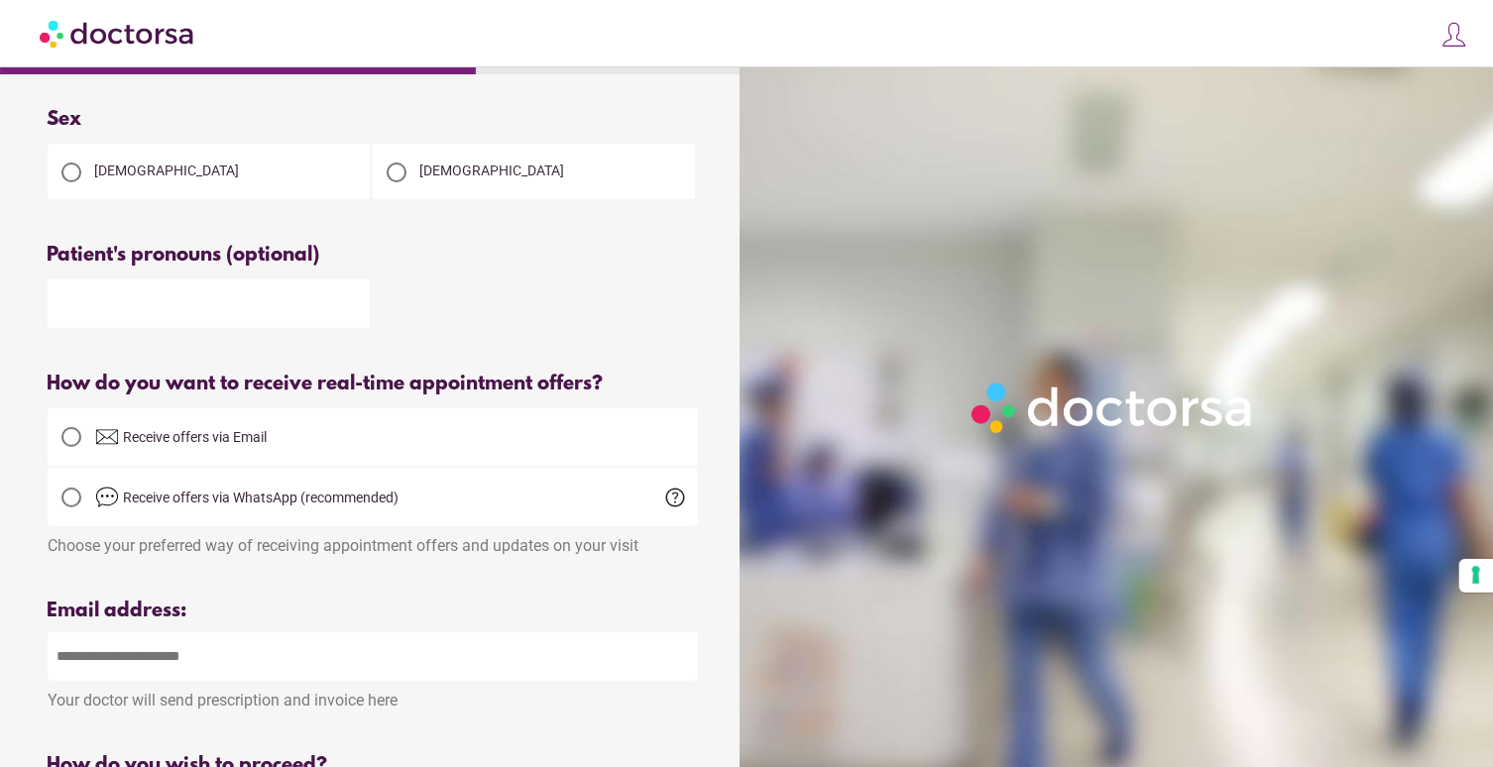
type input "*******"
click at [68, 447] on div at bounding box center [71, 437] width 20 height 20
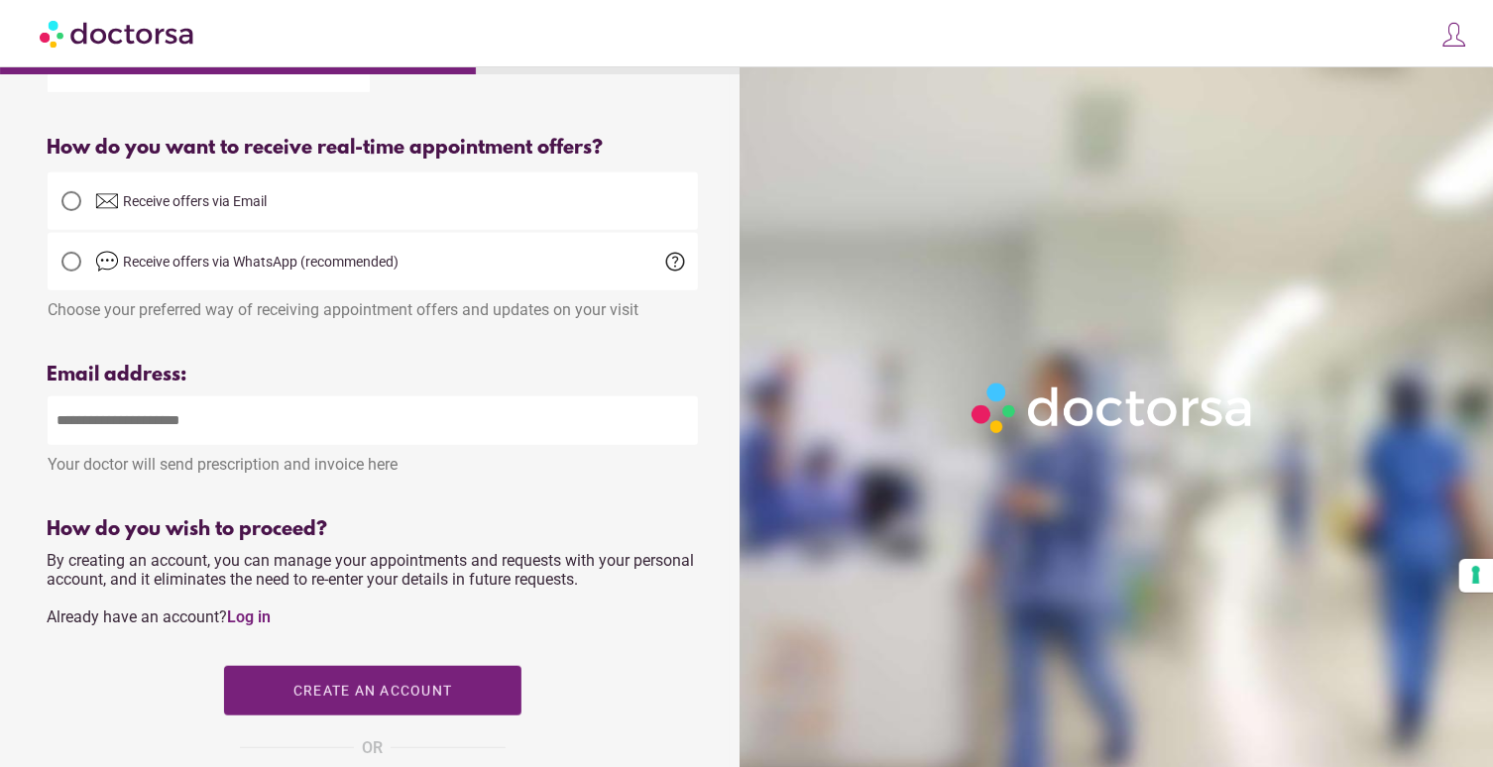
scroll to position [435, 0]
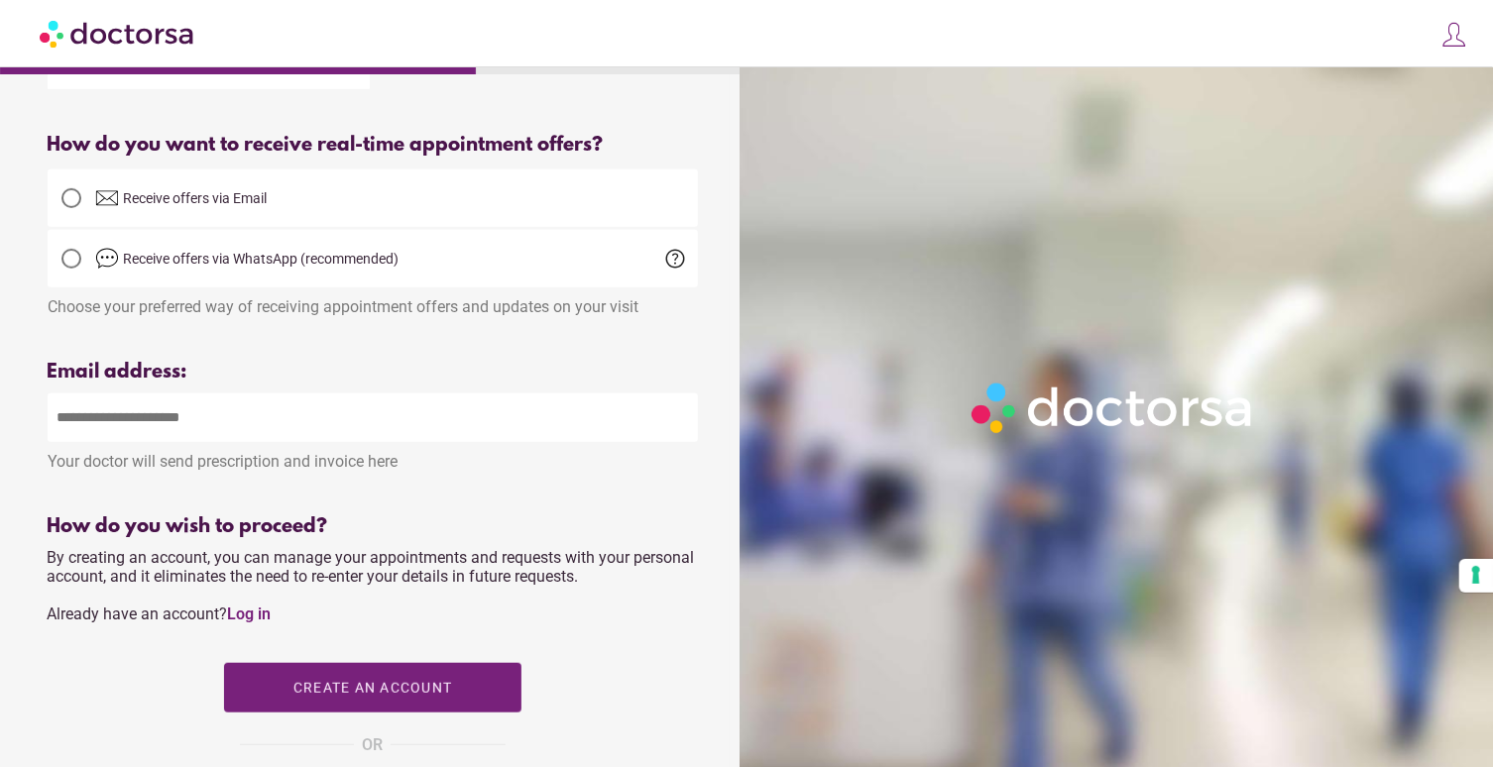
click at [177, 438] on input "email" at bounding box center [373, 418] width 650 height 49
type input "**********"
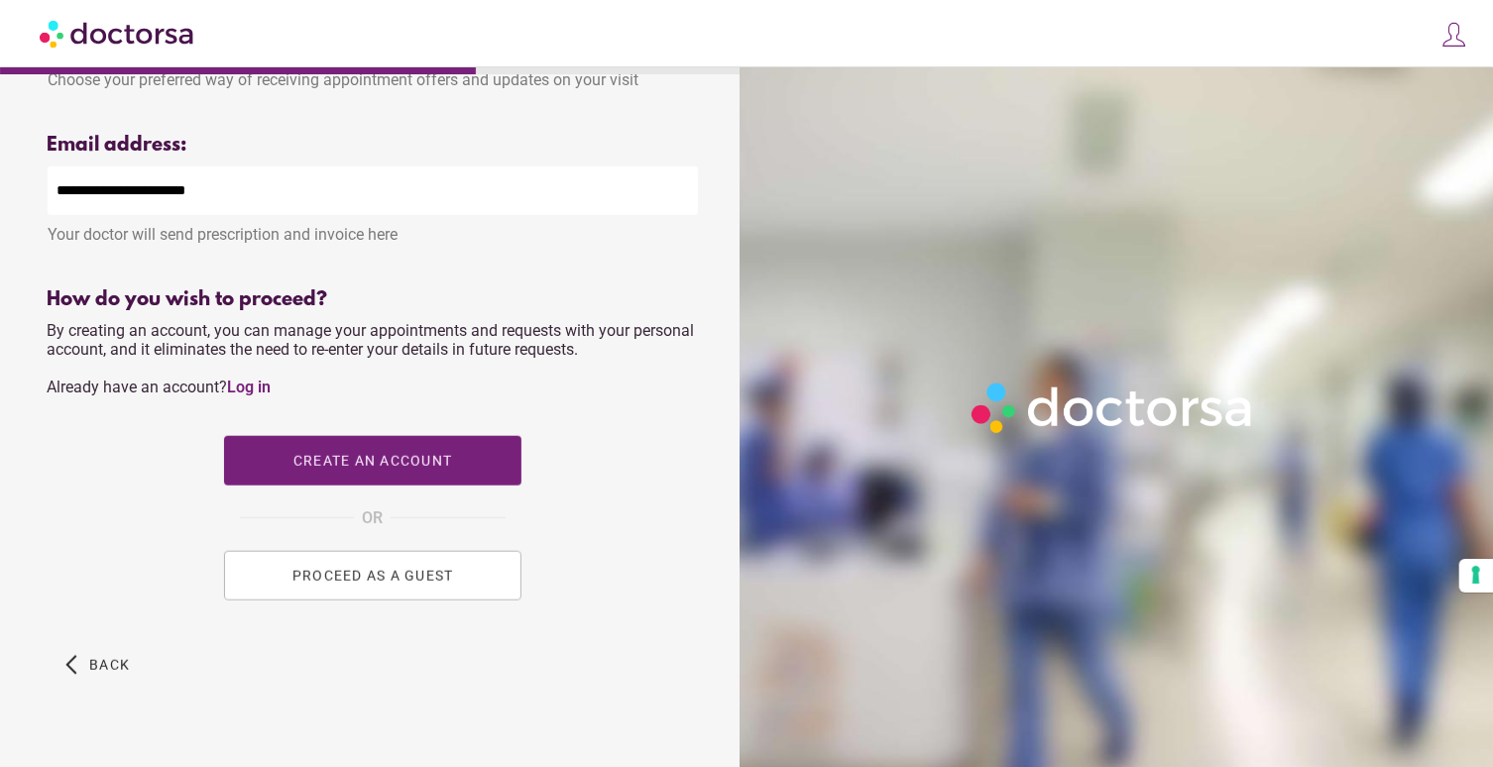
scroll to position [705, 0]
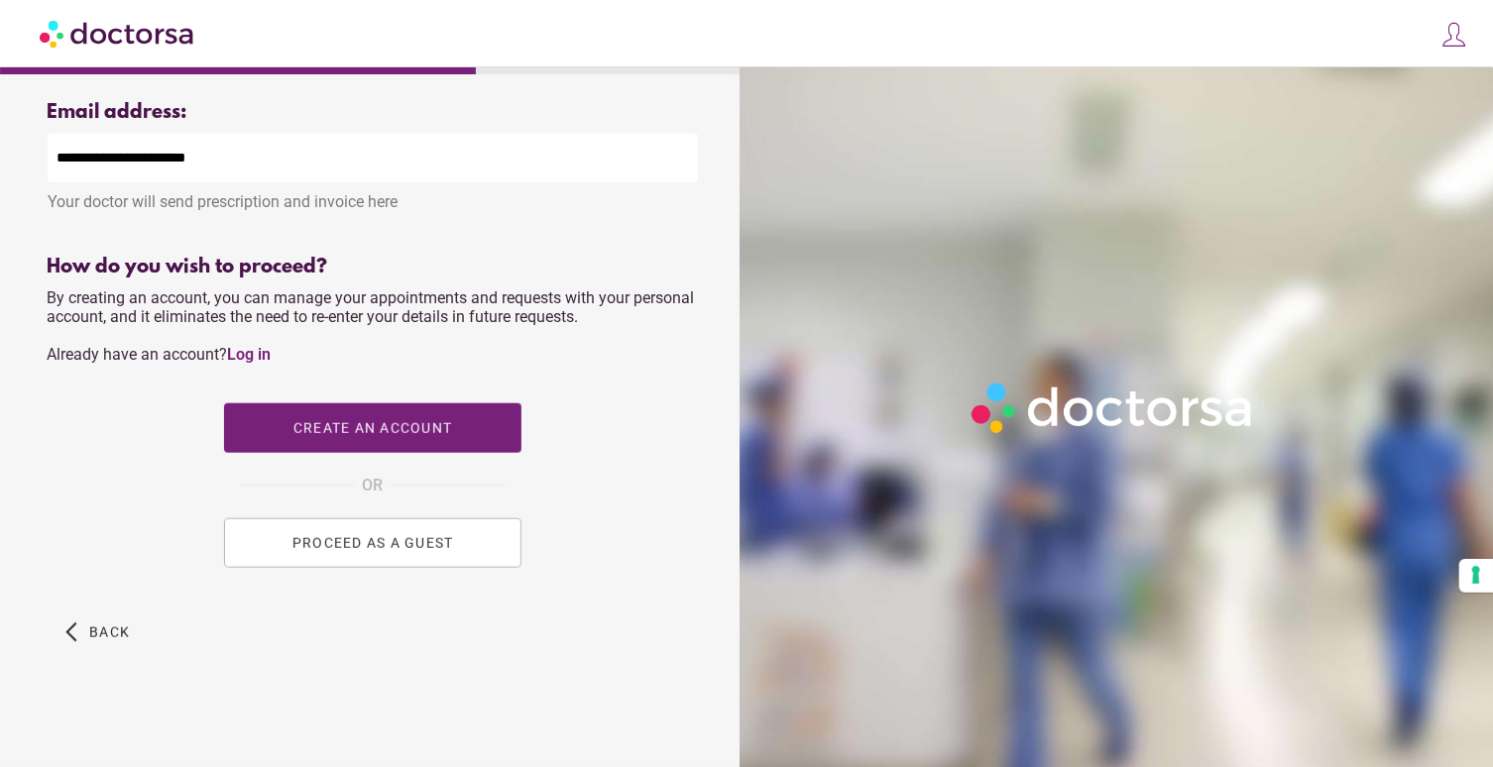
click at [345, 544] on span "PROCEED AS A GUEST" at bounding box center [372, 543] width 162 height 16
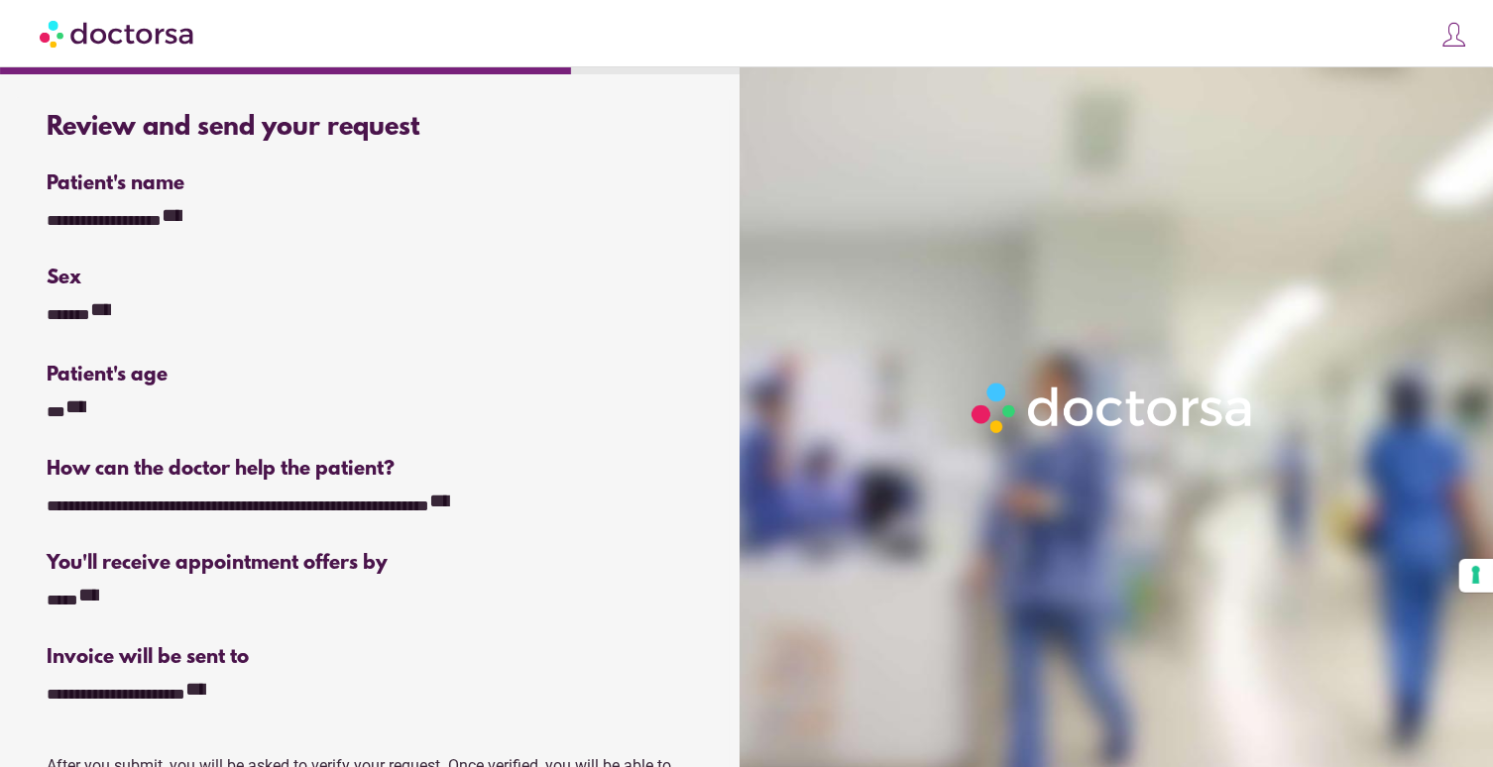
scroll to position [369, 0]
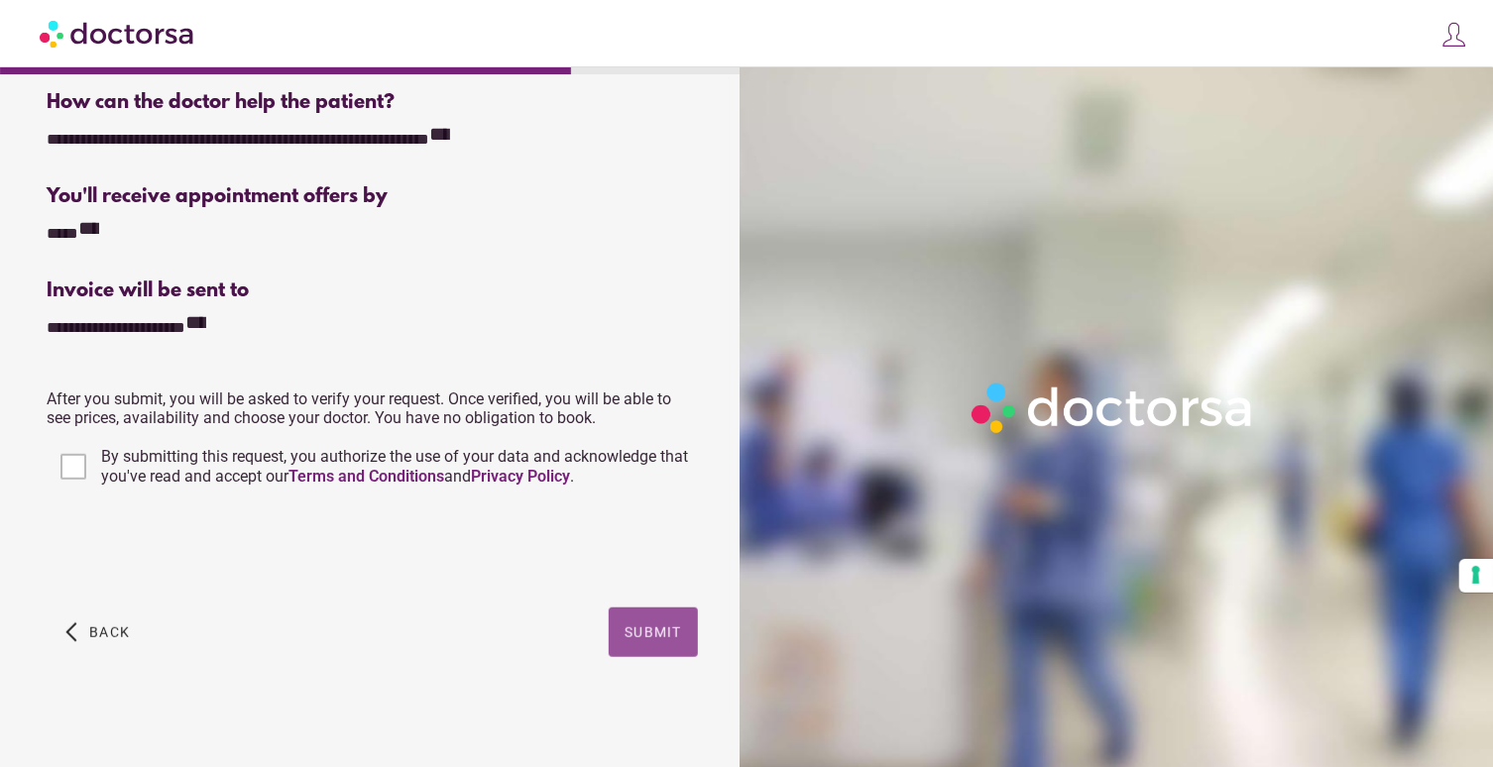
click at [650, 630] on span "Submit" at bounding box center [654, 633] width 58 height 16
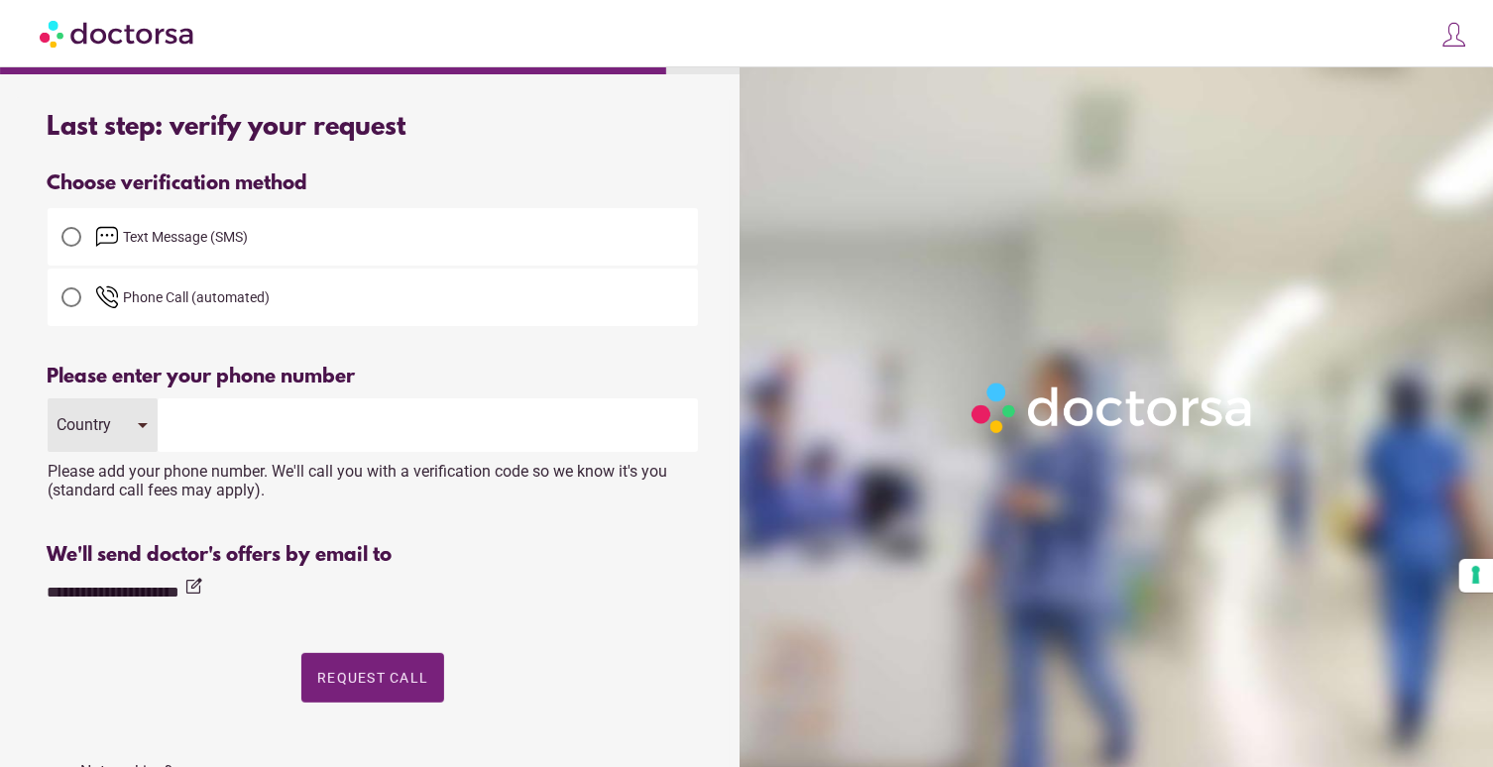
click at [70, 239] on div at bounding box center [71, 237] width 20 height 20
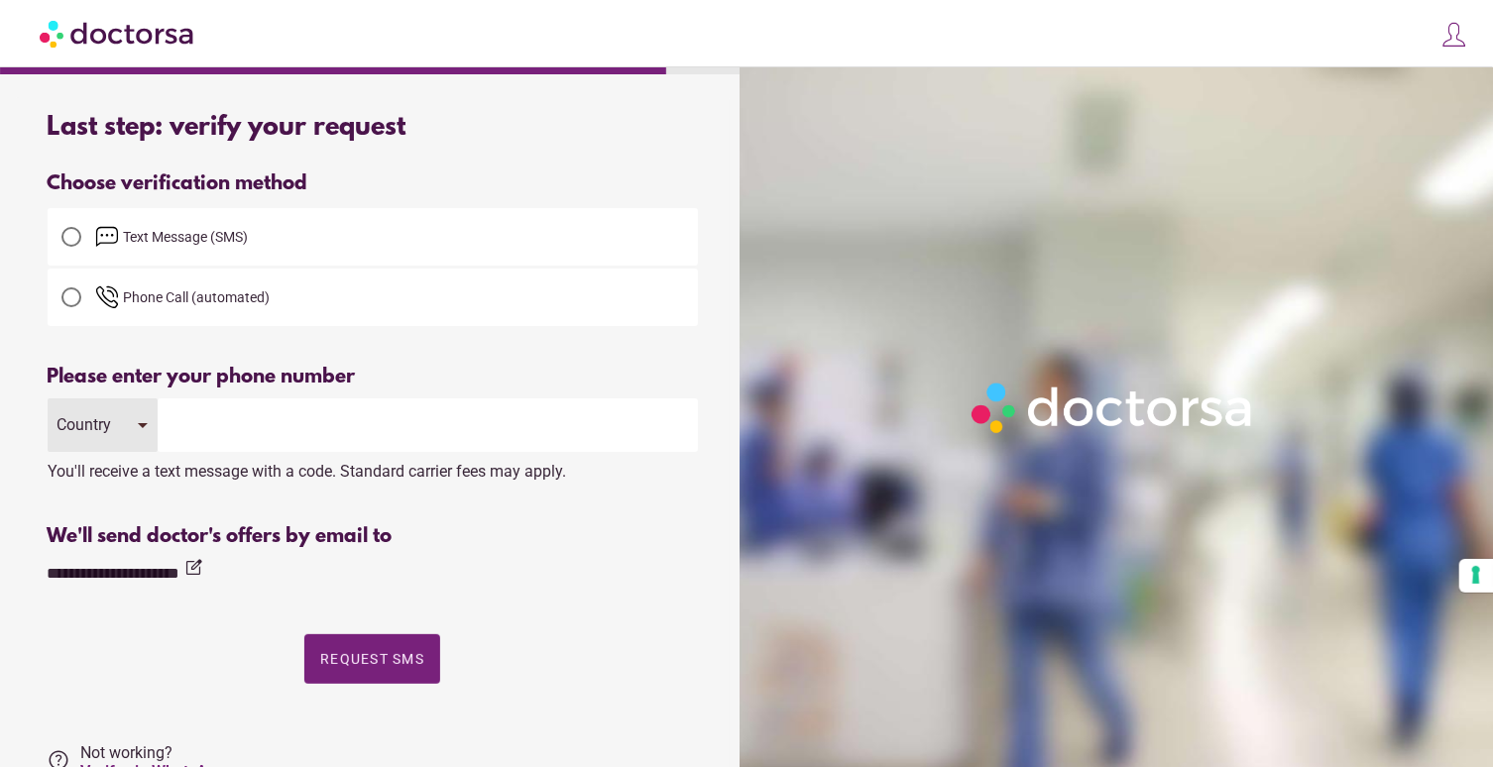
click at [71, 237] on div at bounding box center [71, 237] width 0 height 0
click at [74, 299] on div at bounding box center [71, 298] width 20 height 20
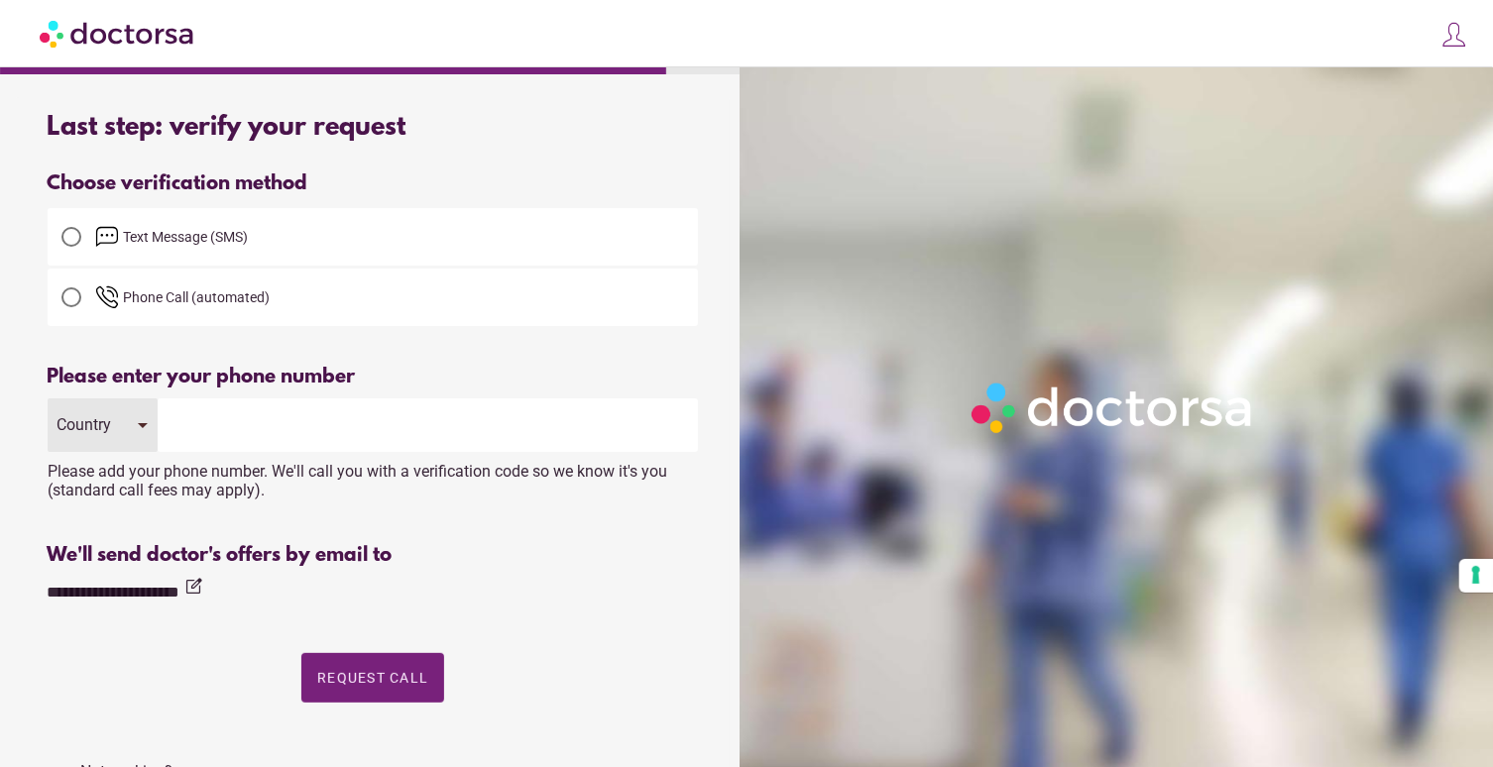
click at [66, 240] on div at bounding box center [71, 237] width 20 height 20
